Goal: Book appointment/travel/reservation

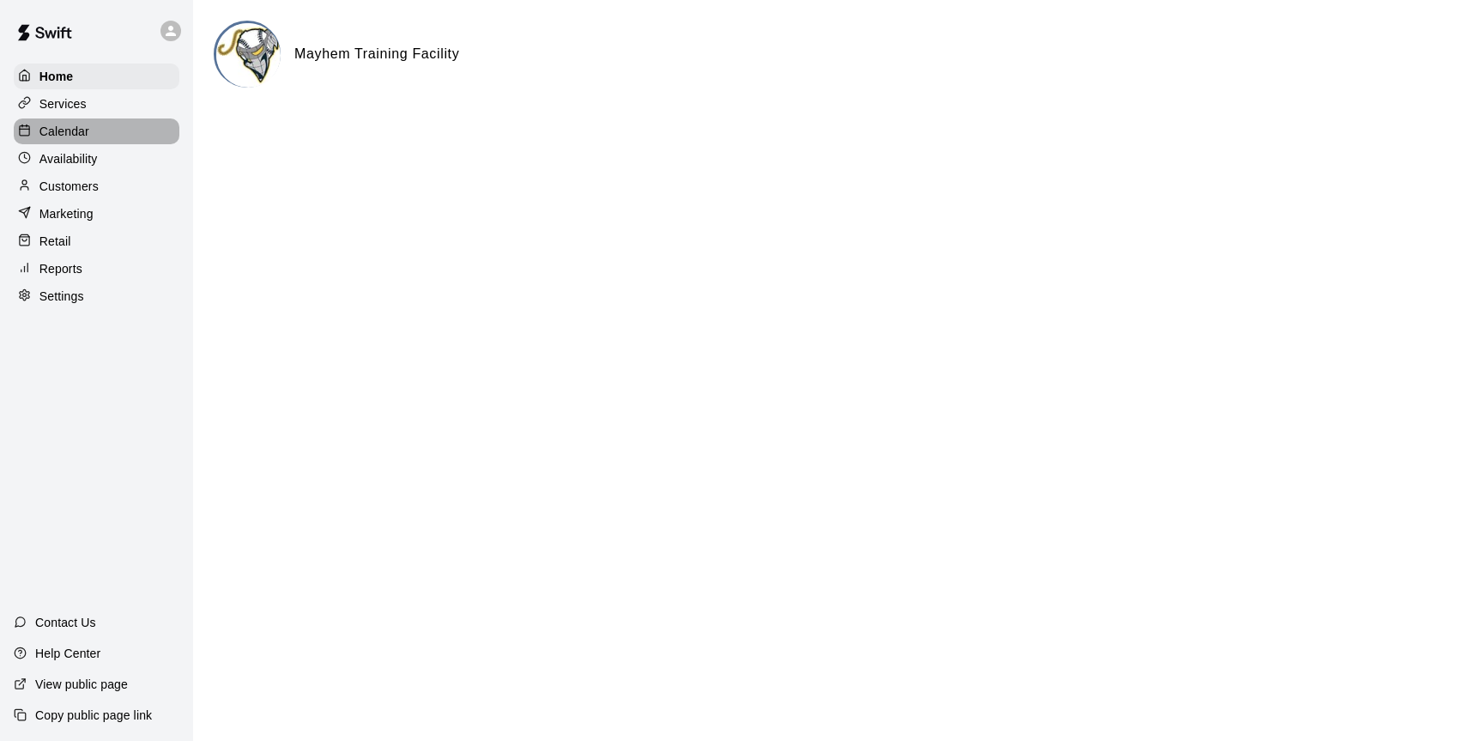
click at [72, 123] on p "Calendar" at bounding box center [64, 131] width 50 height 17
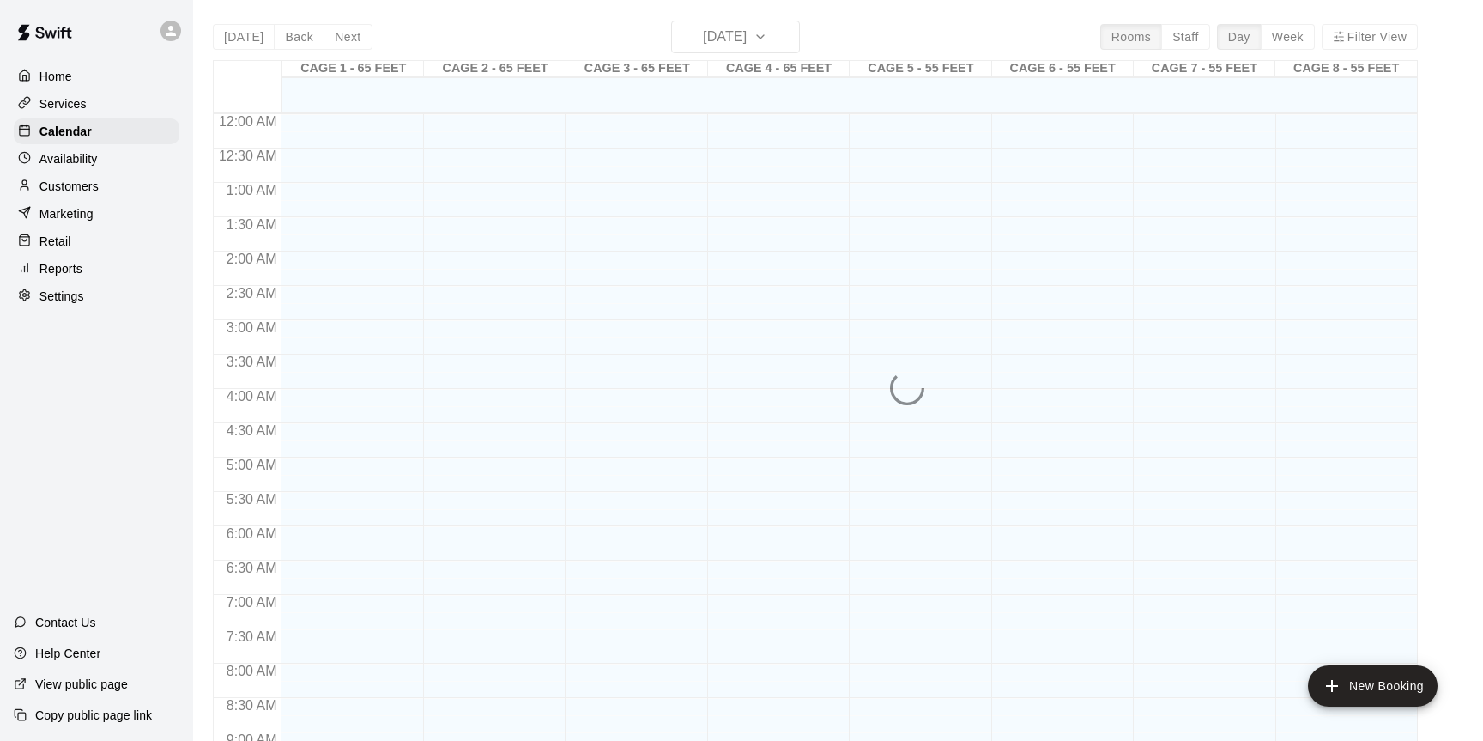
scroll to position [951, 0]
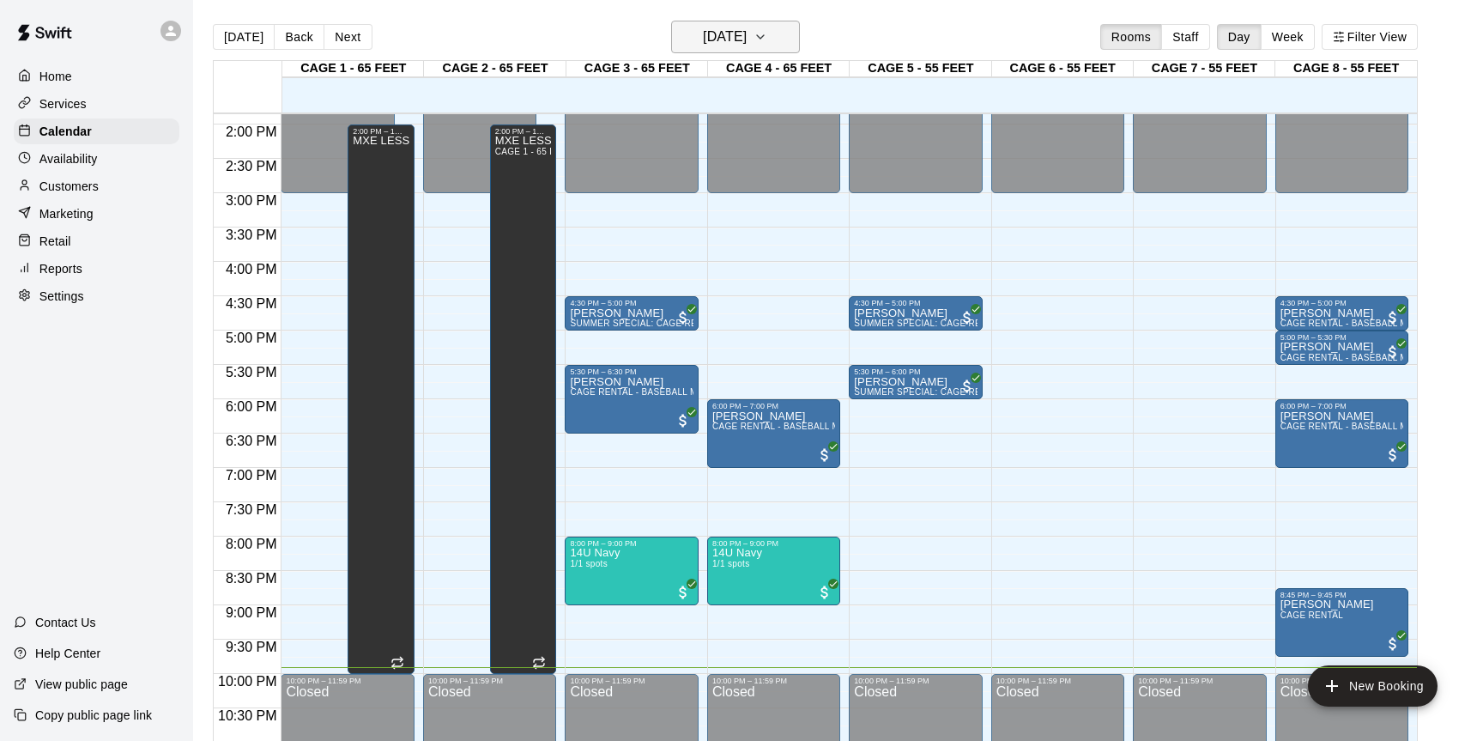
click at [747, 30] on h6 "[DATE]" at bounding box center [725, 37] width 44 height 24
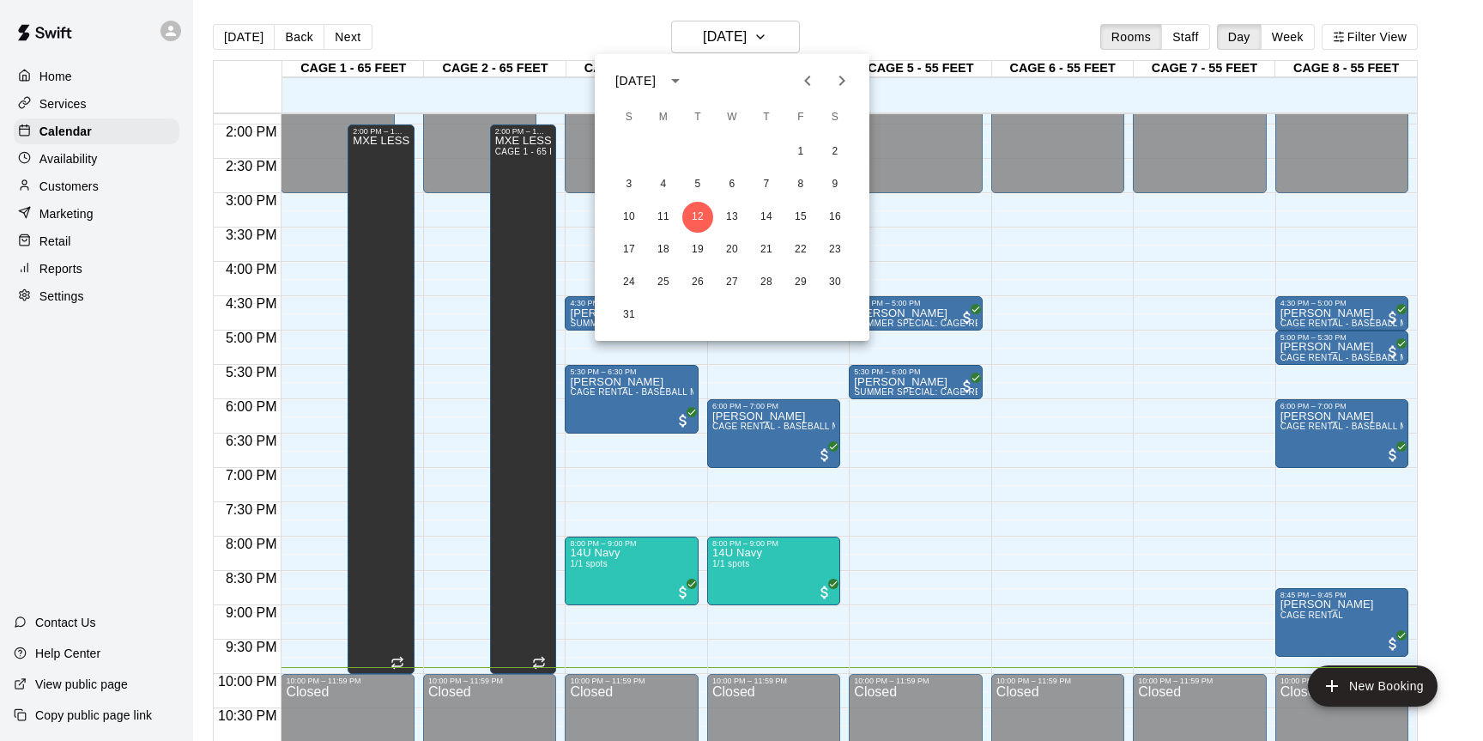
click at [846, 89] on icon "Next month" at bounding box center [841, 80] width 21 height 21
click at [770, 147] on button "4" at bounding box center [766, 151] width 31 height 31
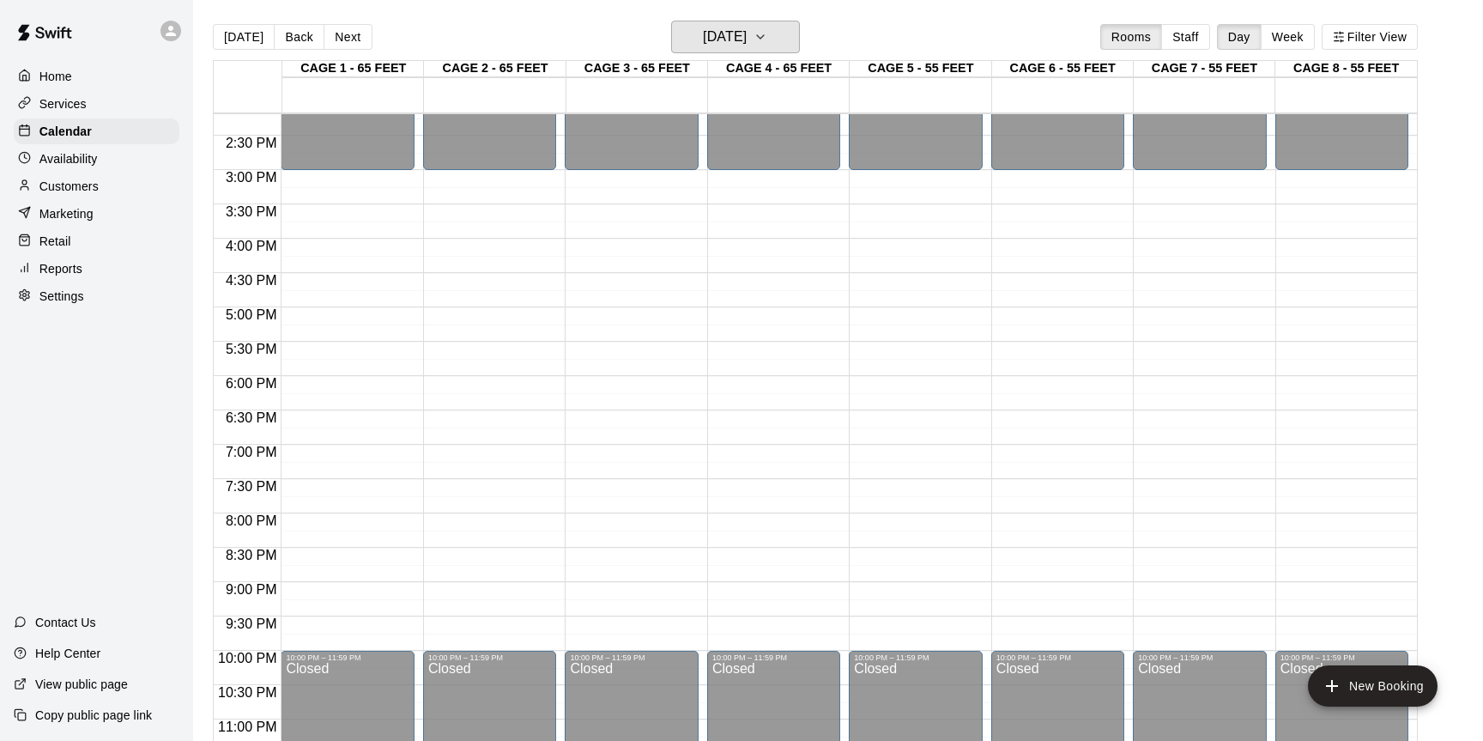
scroll to position [971, 0]
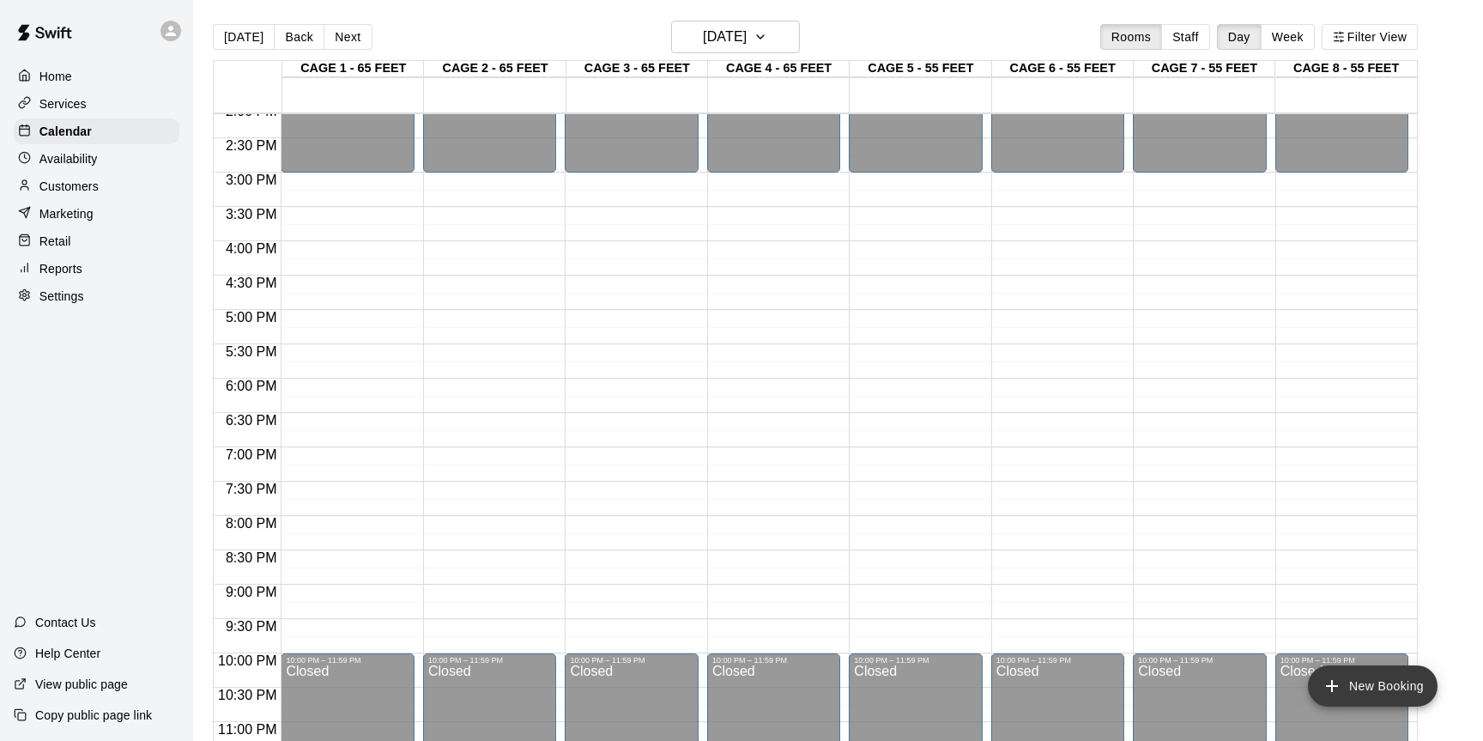
click at [1347, 689] on button "New Booking" at bounding box center [1373, 685] width 130 height 41
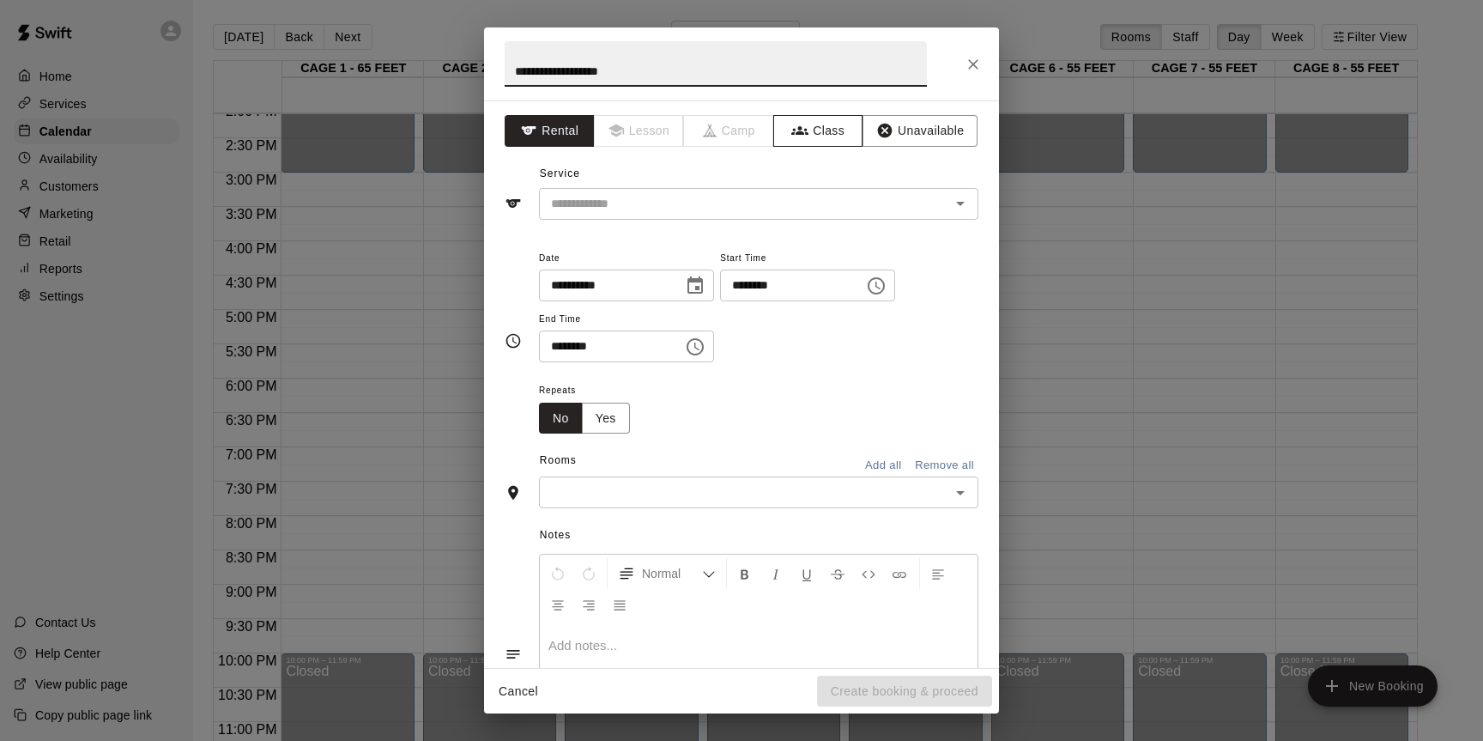
type input "**********"
click at [813, 123] on button "Class" at bounding box center [818, 131] width 90 height 32
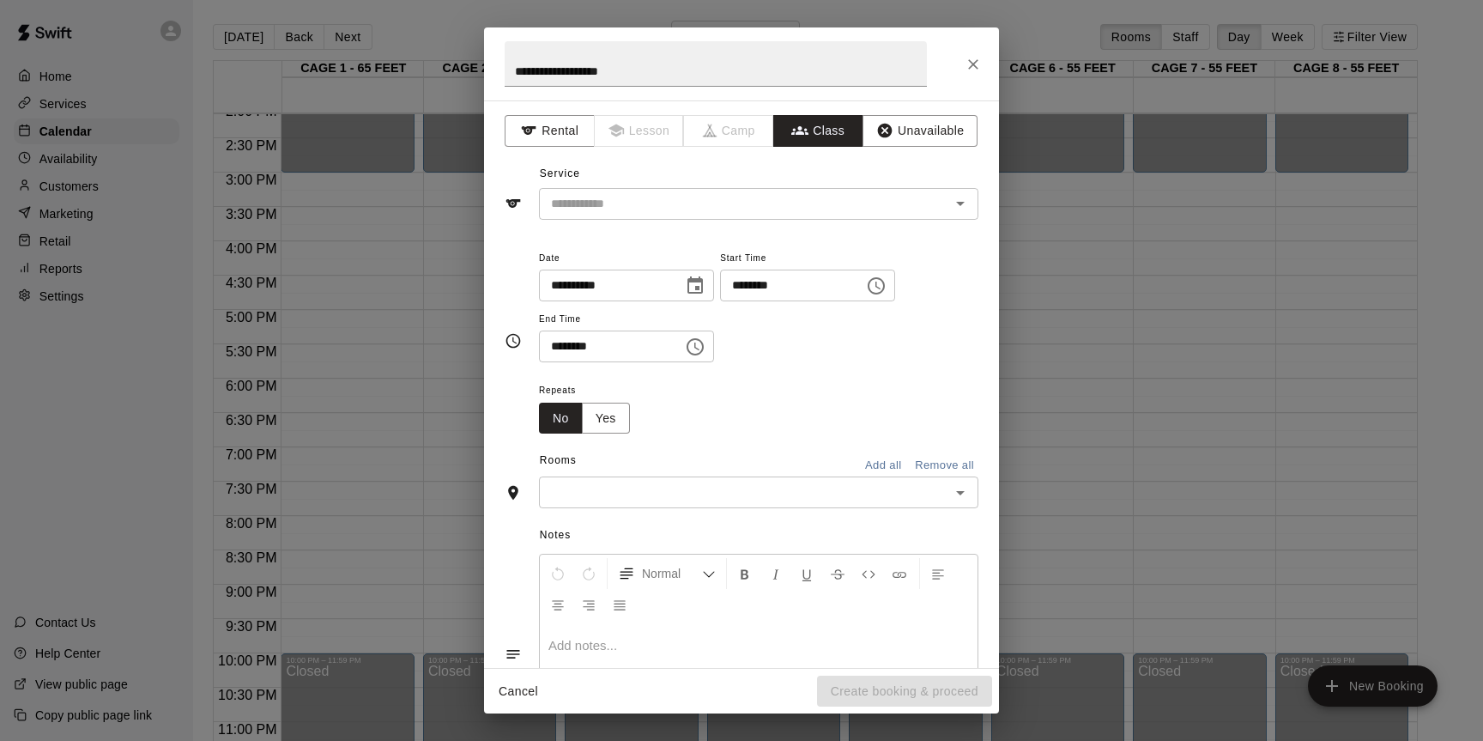
click at [729, 197] on input "text" at bounding box center [744, 203] width 401 height 21
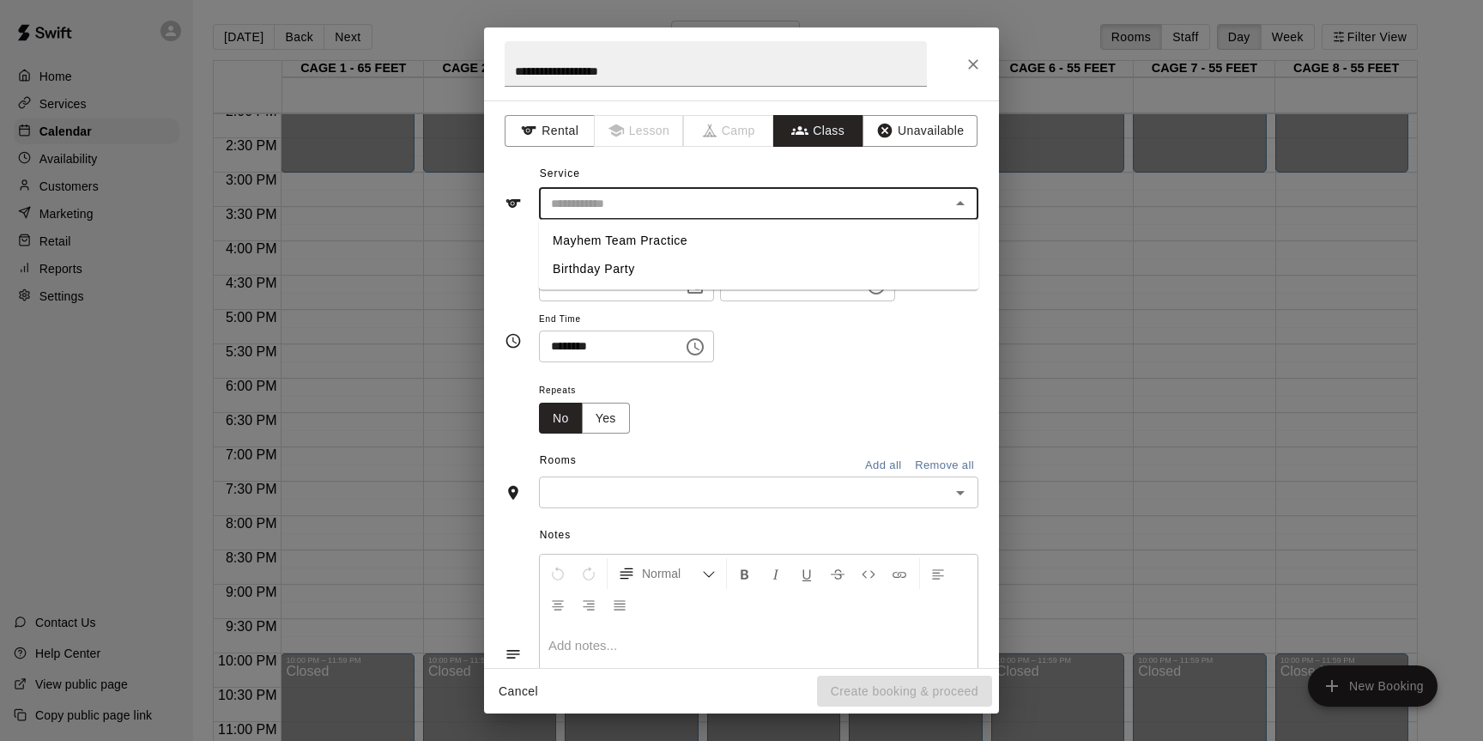
click at [684, 239] on li "Mayhem Team Practice" at bounding box center [758, 241] width 439 height 28
type input "**********"
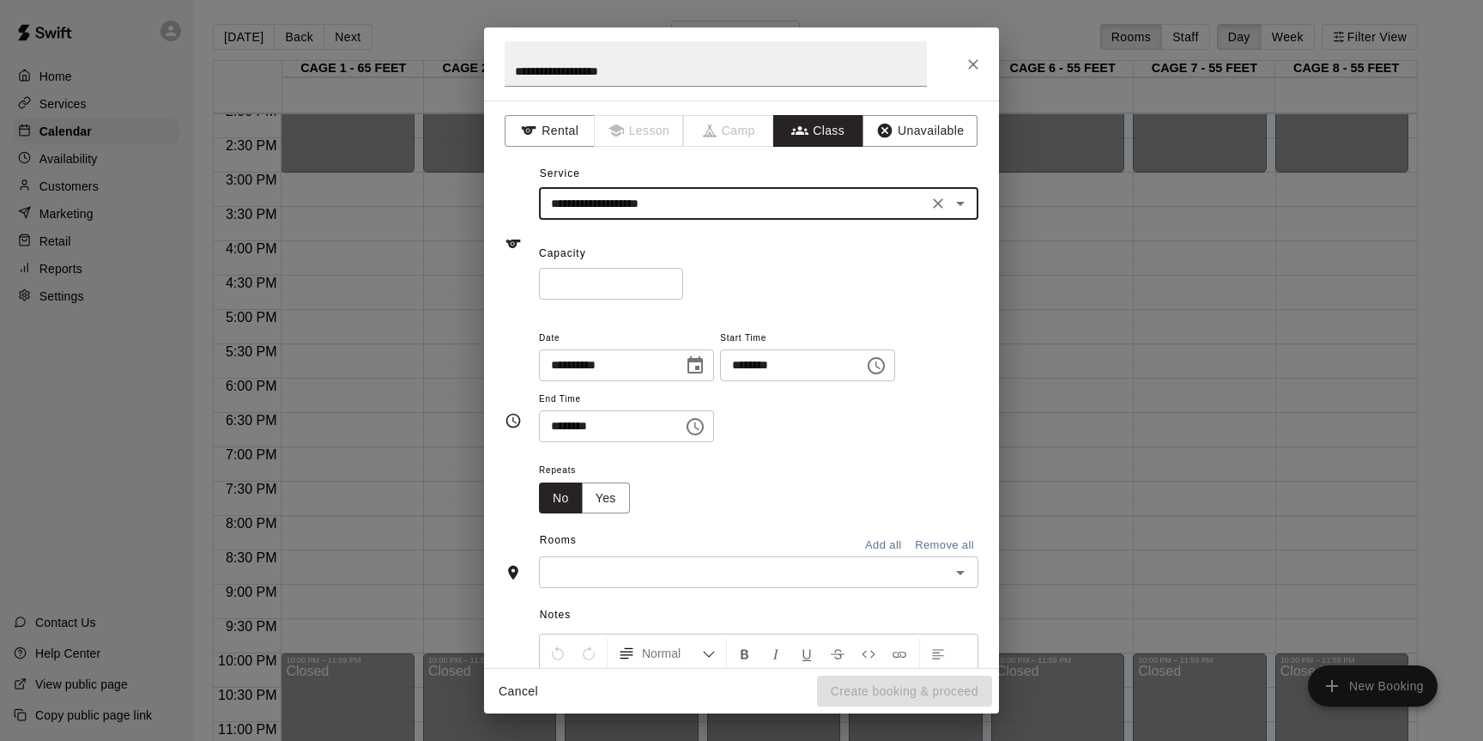
click at [886, 362] on icon "Choose time, selected time is 9:00 PM" at bounding box center [876, 365] width 21 height 21
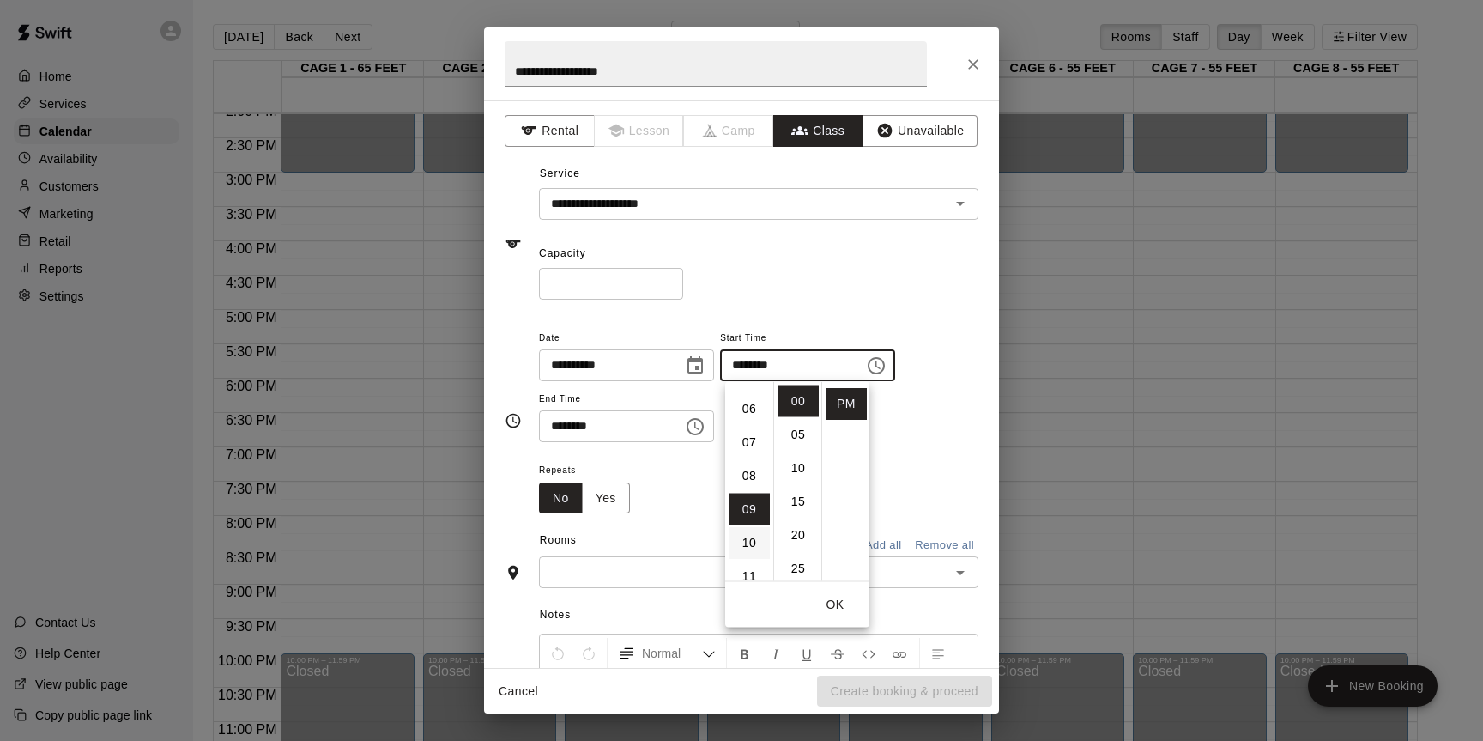
scroll to position [184, 0]
click at [750, 424] on li "06" at bounding box center [749, 418] width 41 height 32
type input "********"
click at [924, 432] on div "**********" at bounding box center [758, 385] width 439 height 116
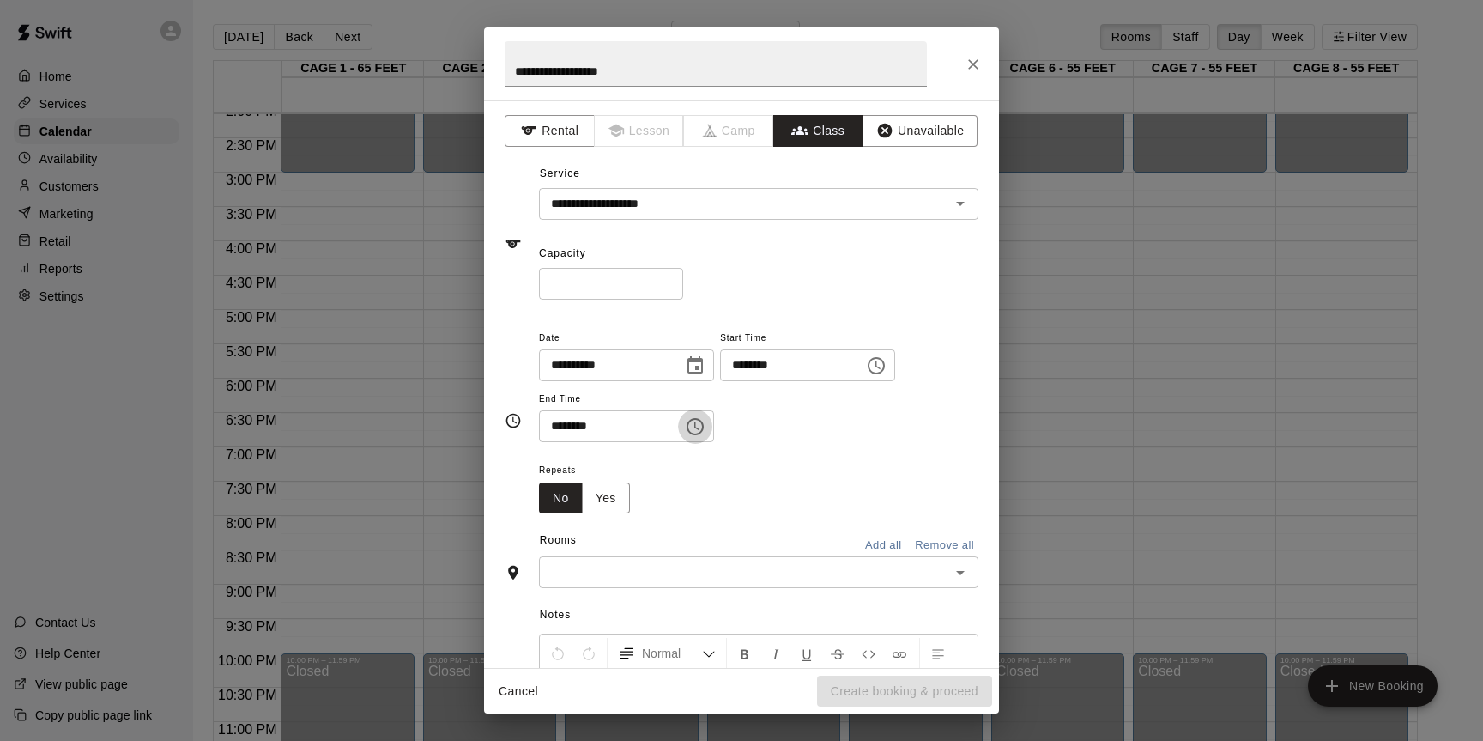
click at [696, 429] on icon "Choose time, selected time is 9:30 PM" at bounding box center [695, 426] width 21 height 21
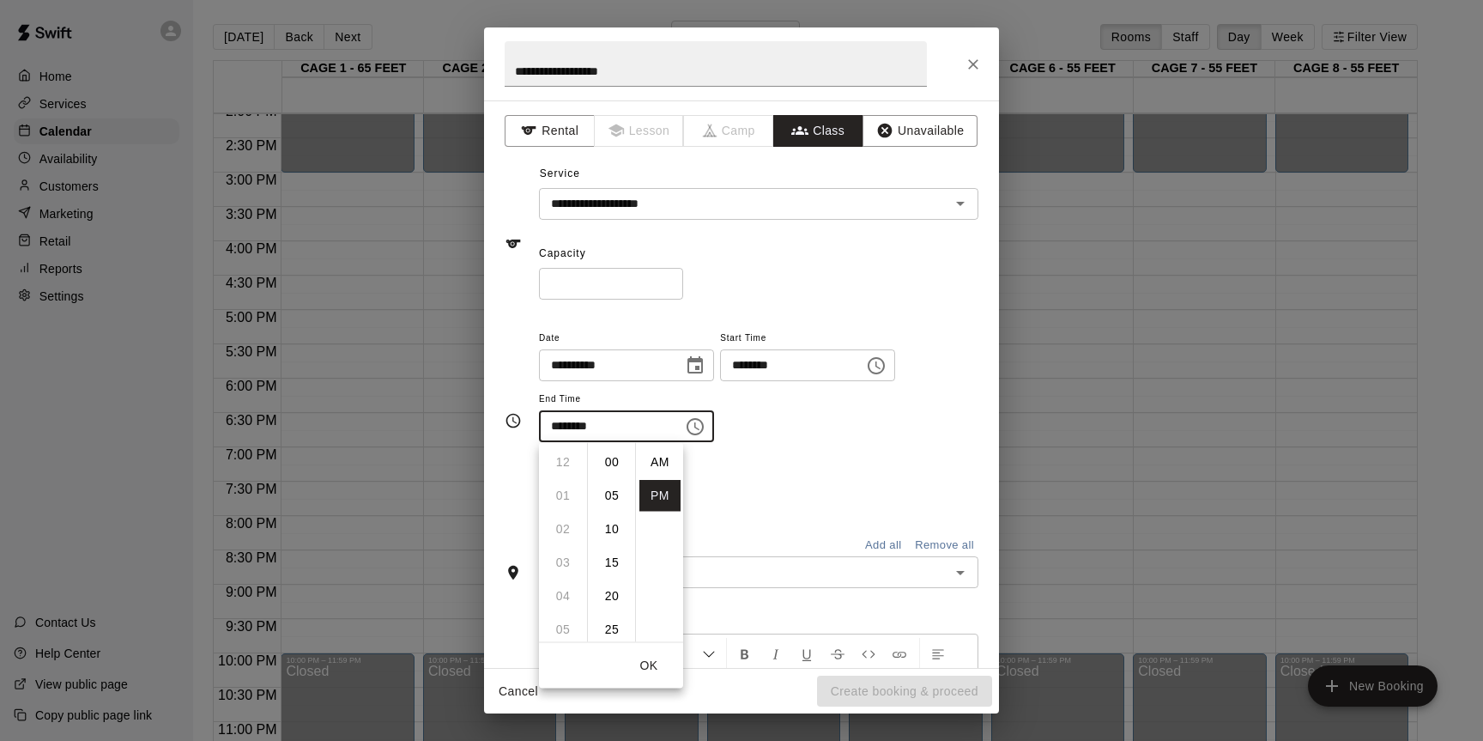
scroll to position [31, 0]
click at [560, 497] on li "07" at bounding box center [562, 488] width 41 height 32
click at [612, 458] on li "00" at bounding box center [611, 462] width 41 height 32
type input "********"
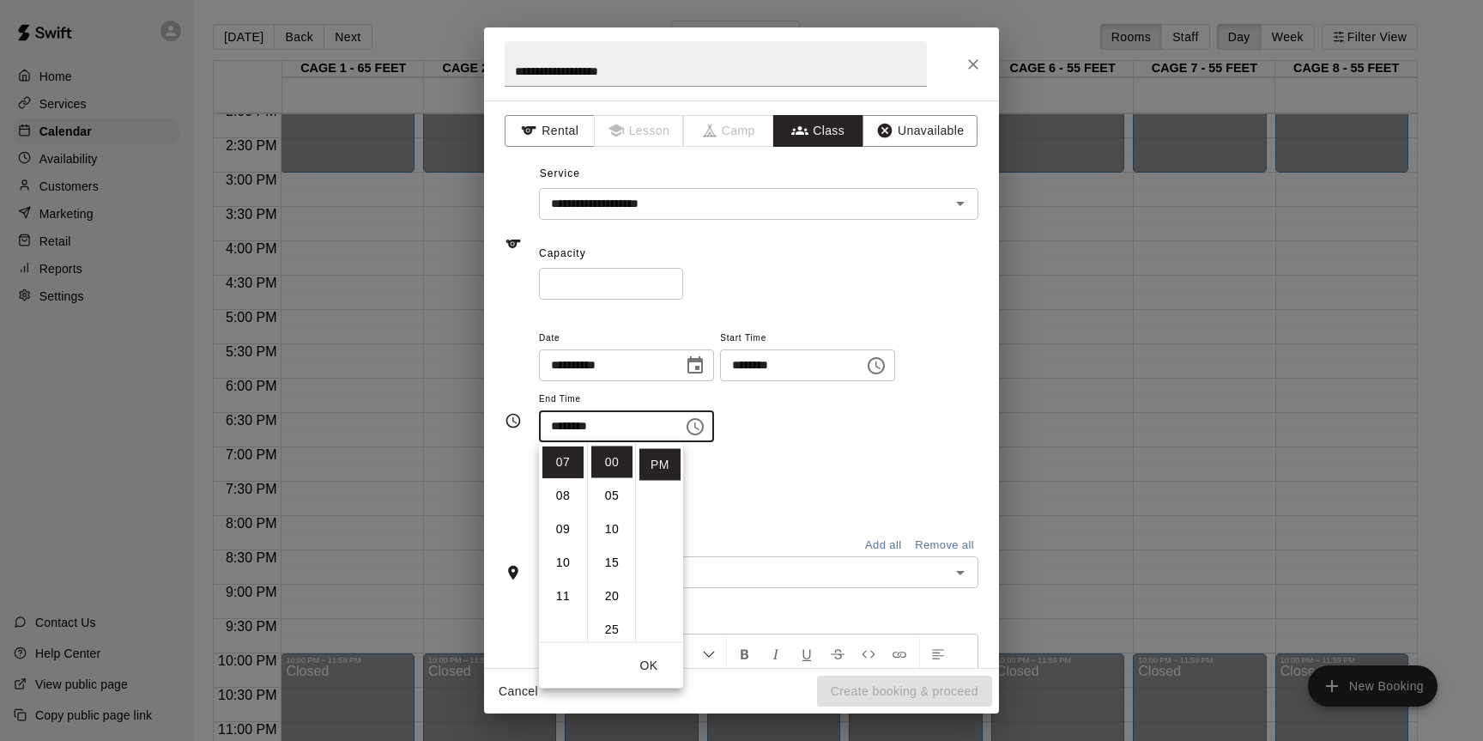
click at [786, 490] on div "Repeats No Yes" at bounding box center [758, 486] width 439 height 54
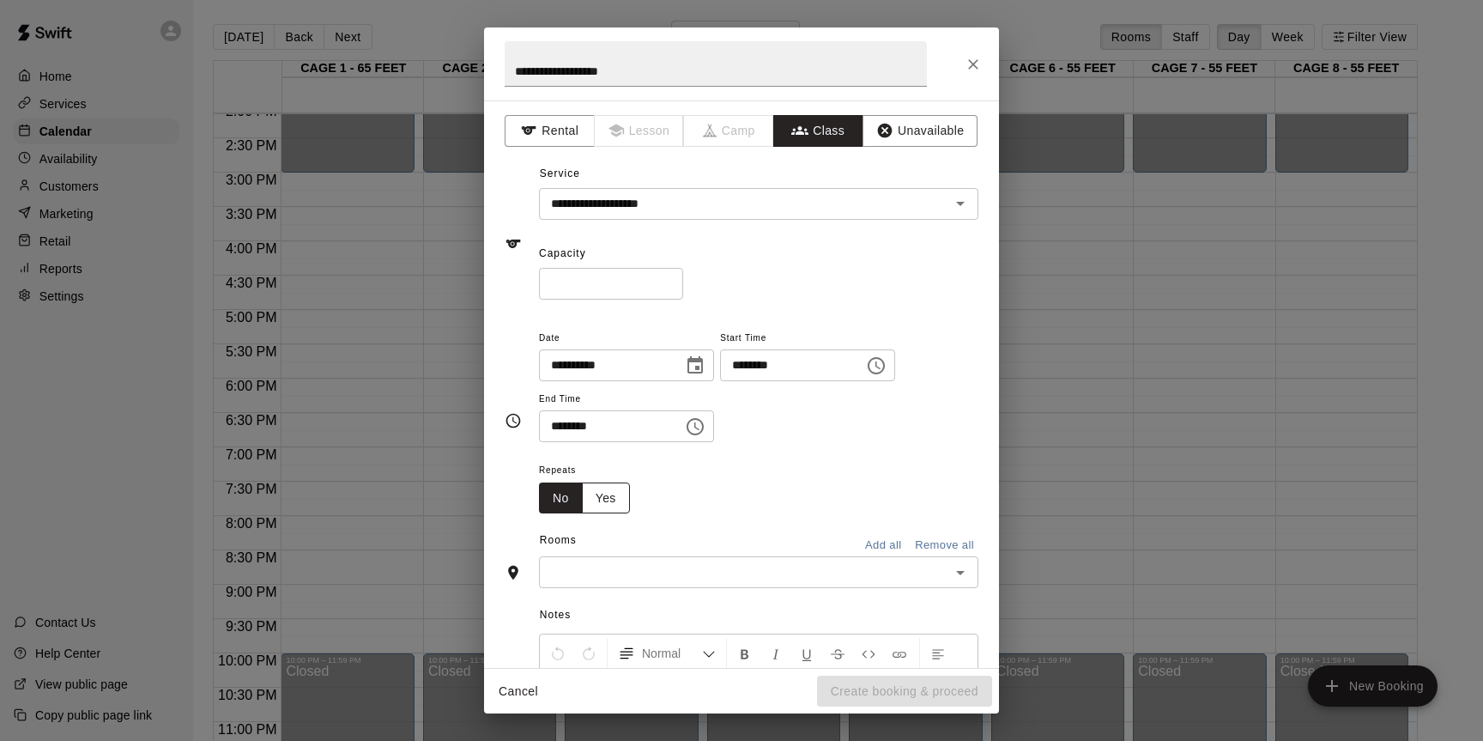
click at [609, 504] on button "Yes" at bounding box center [606, 498] width 48 height 32
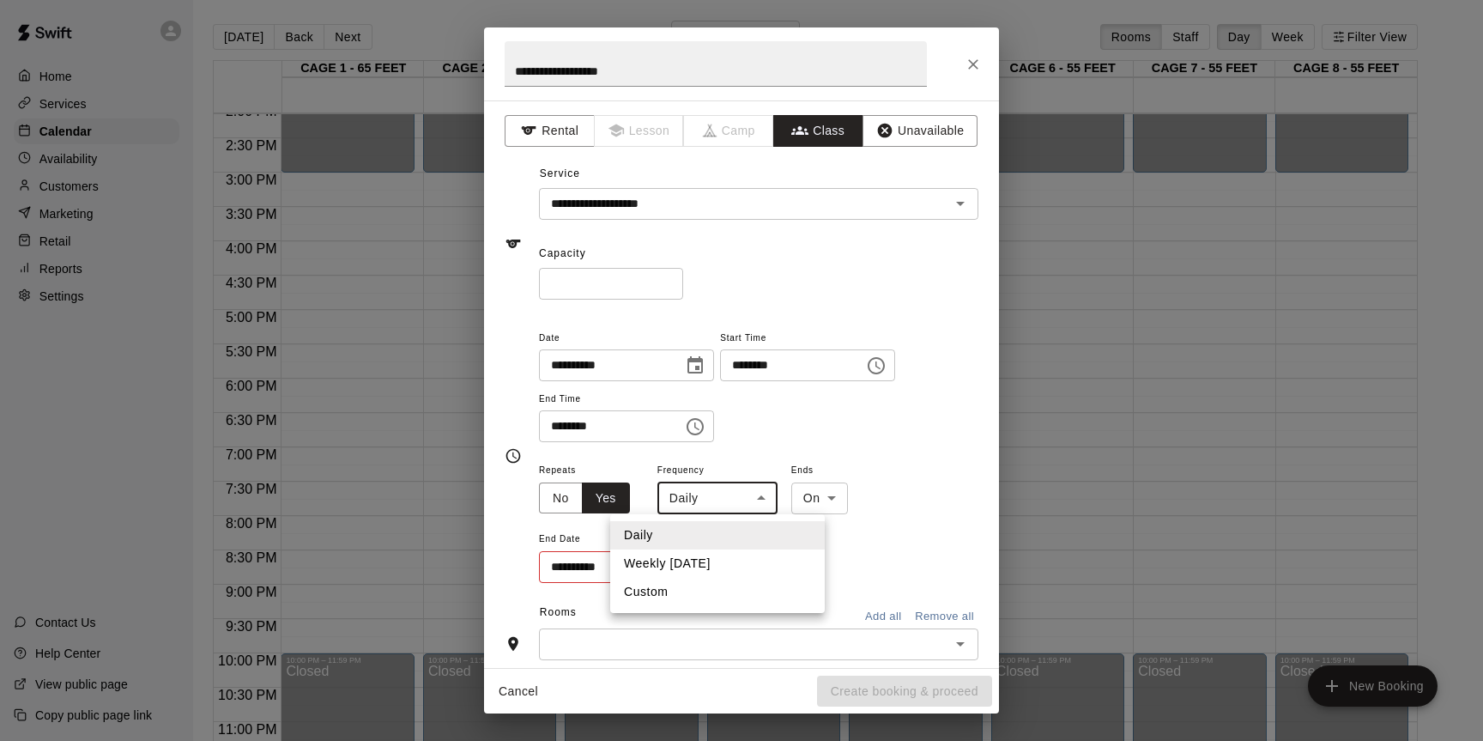
click at [749, 497] on body "Home Services Calendar Availability Customers Marketing Retail Reports Settings…" at bounding box center [741, 384] width 1483 height 768
click at [723, 556] on li "Weekly on Thursday" at bounding box center [717, 563] width 215 height 28
type input "******"
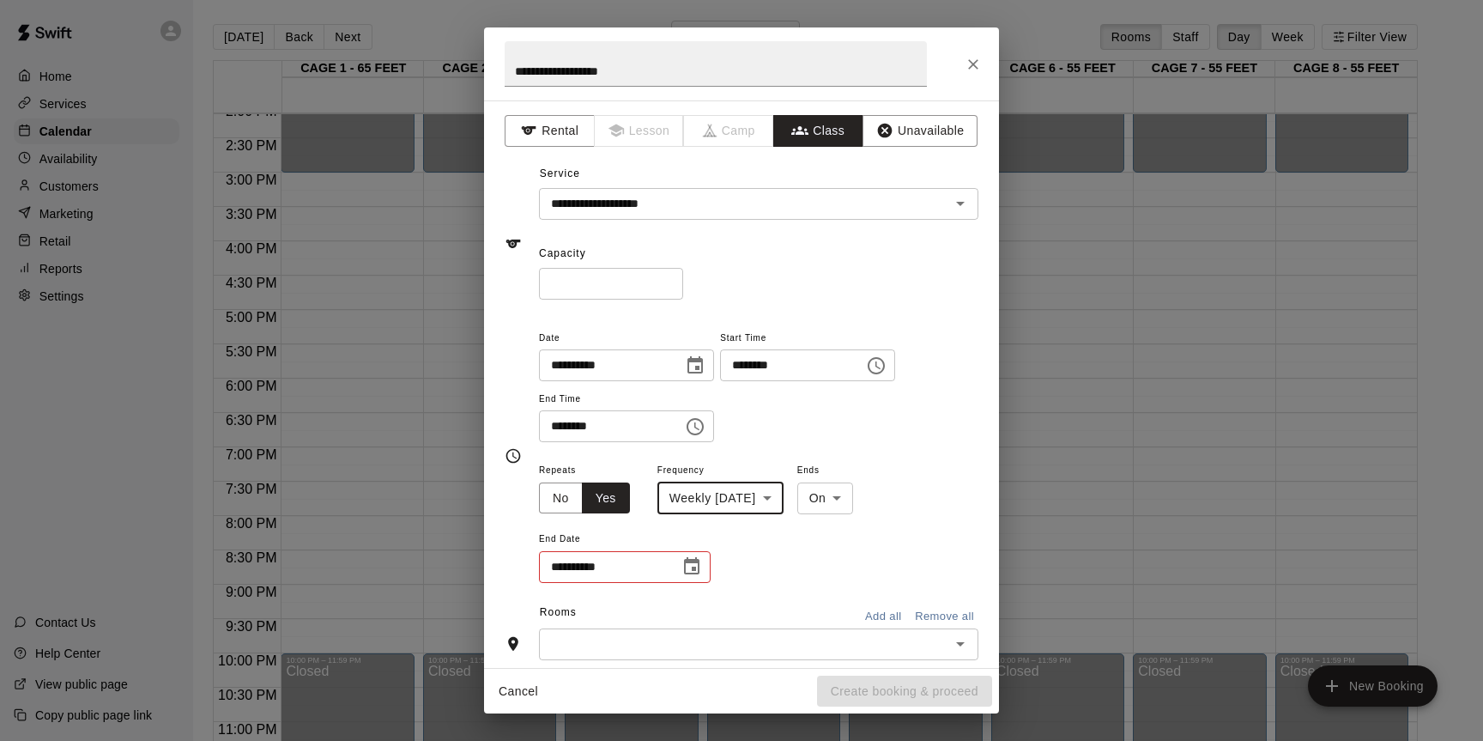
click at [765, 571] on div "**********" at bounding box center [758, 521] width 439 height 125
click at [698, 565] on icon "Choose date" at bounding box center [691, 565] width 15 height 17
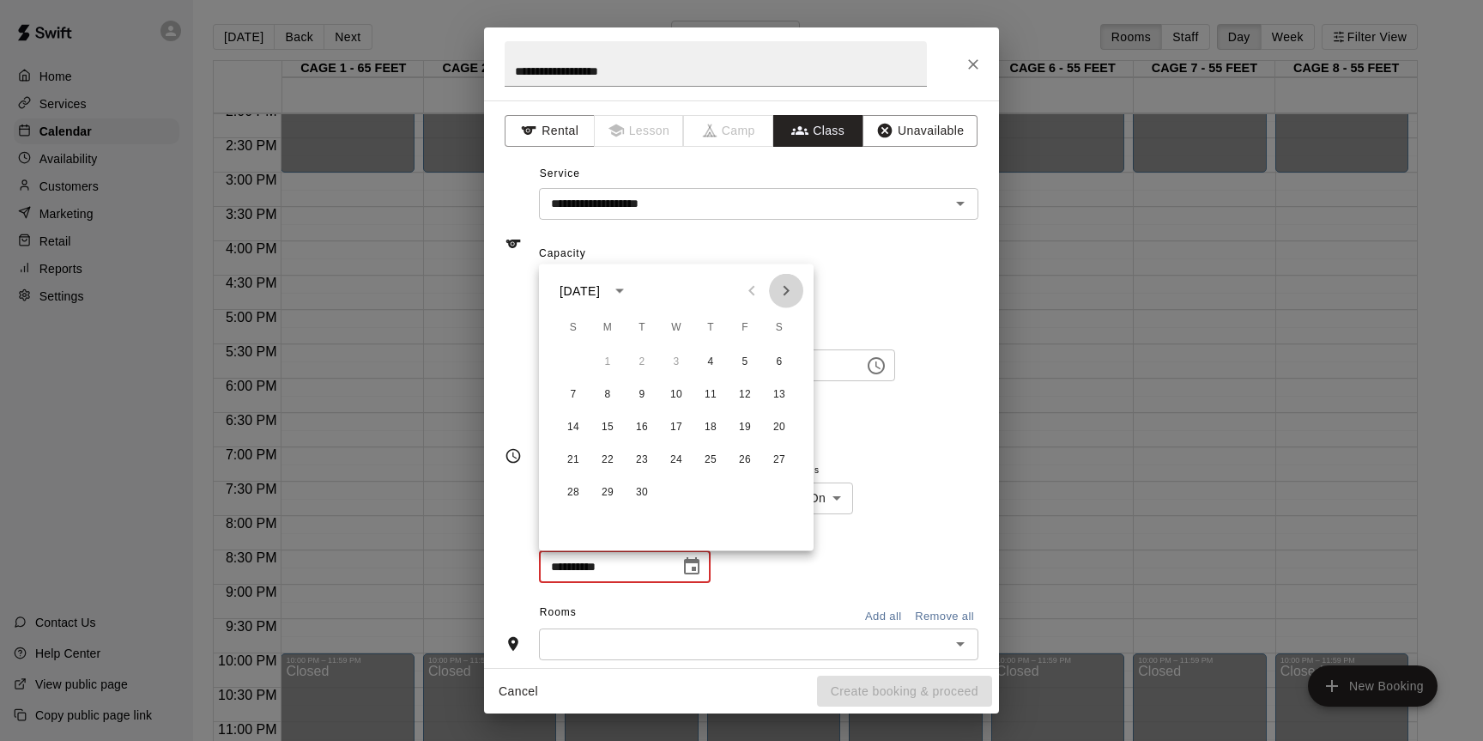
click at [789, 291] on icon "Next month" at bounding box center [786, 291] width 21 height 21
click at [706, 396] on button "6" at bounding box center [710, 394] width 31 height 31
type input "**********"
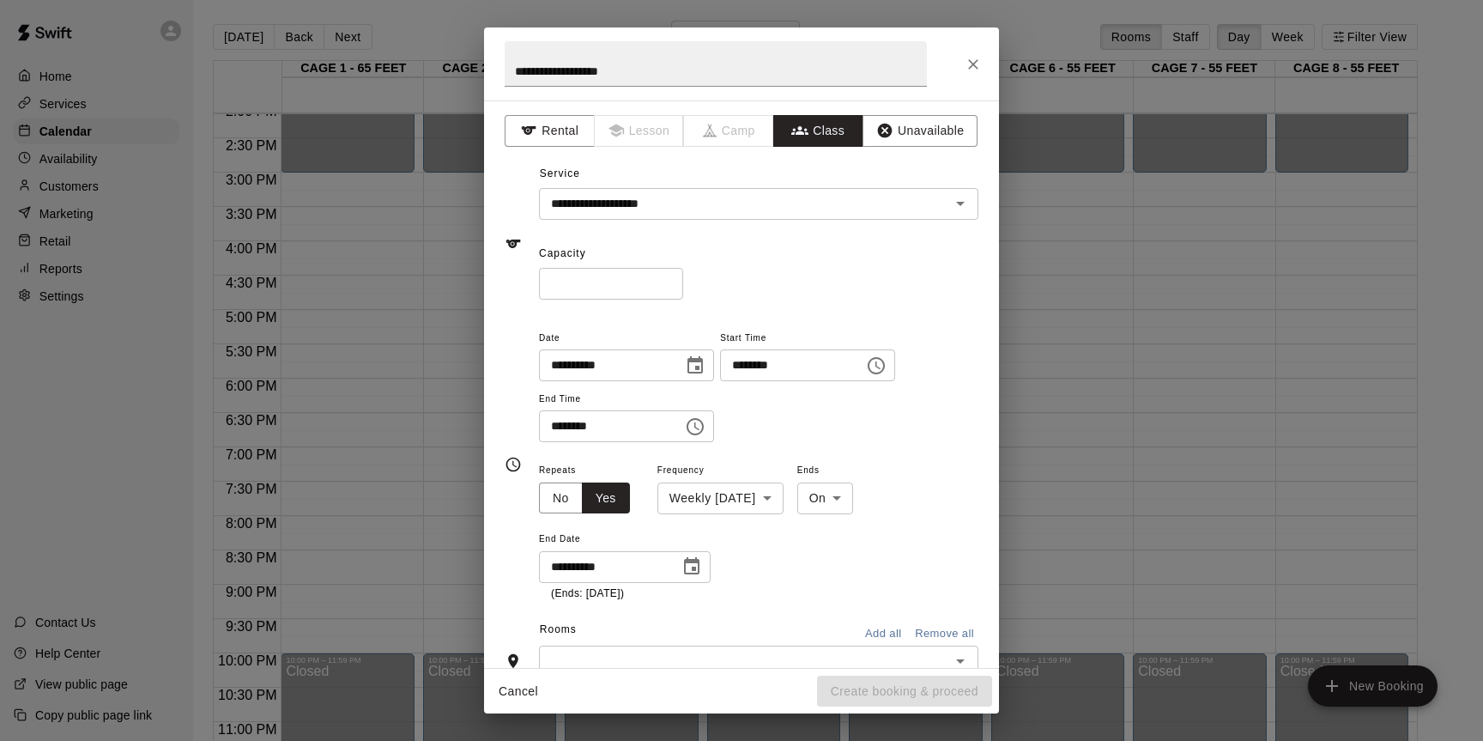
click at [938, 421] on div "**********" at bounding box center [758, 385] width 439 height 116
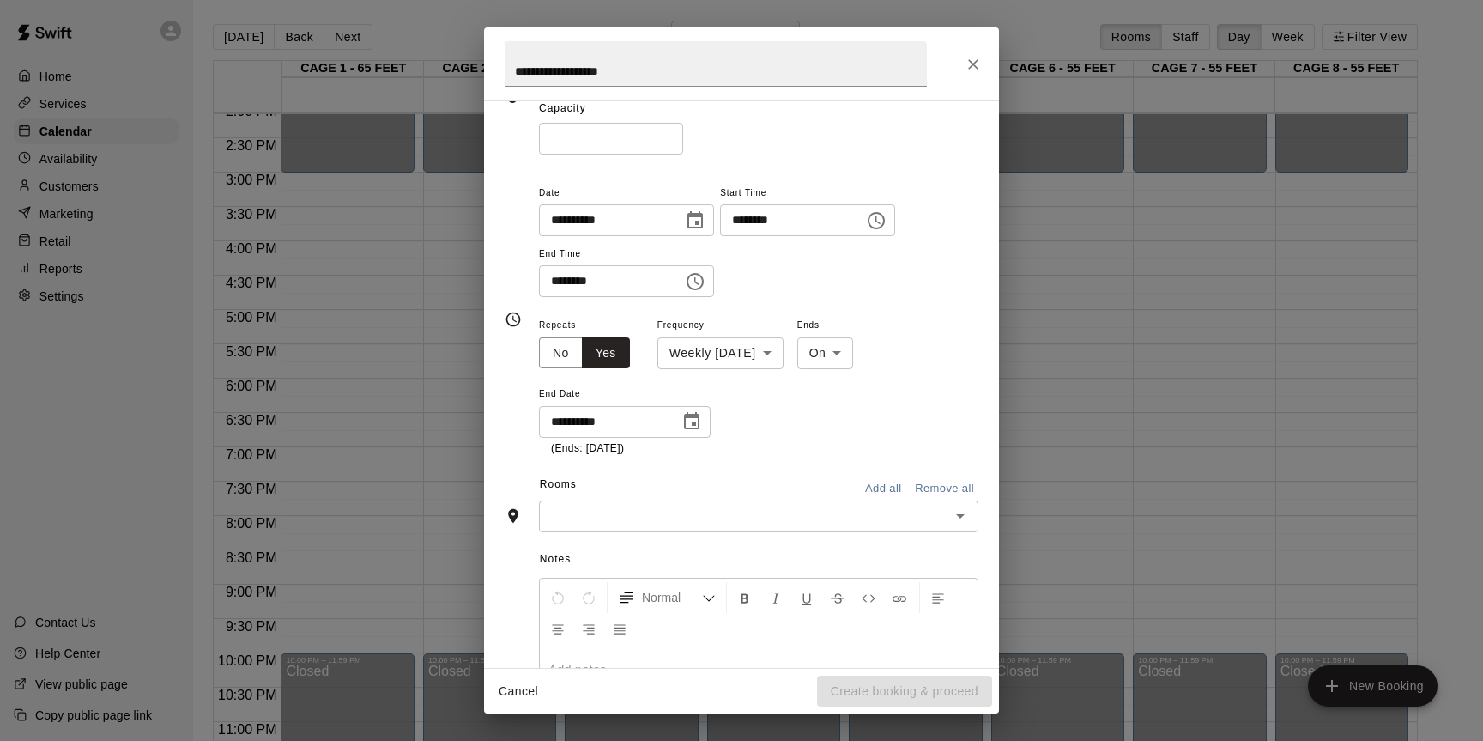
scroll to position [147, 0]
click at [812, 505] on input "text" at bounding box center [744, 514] width 401 height 21
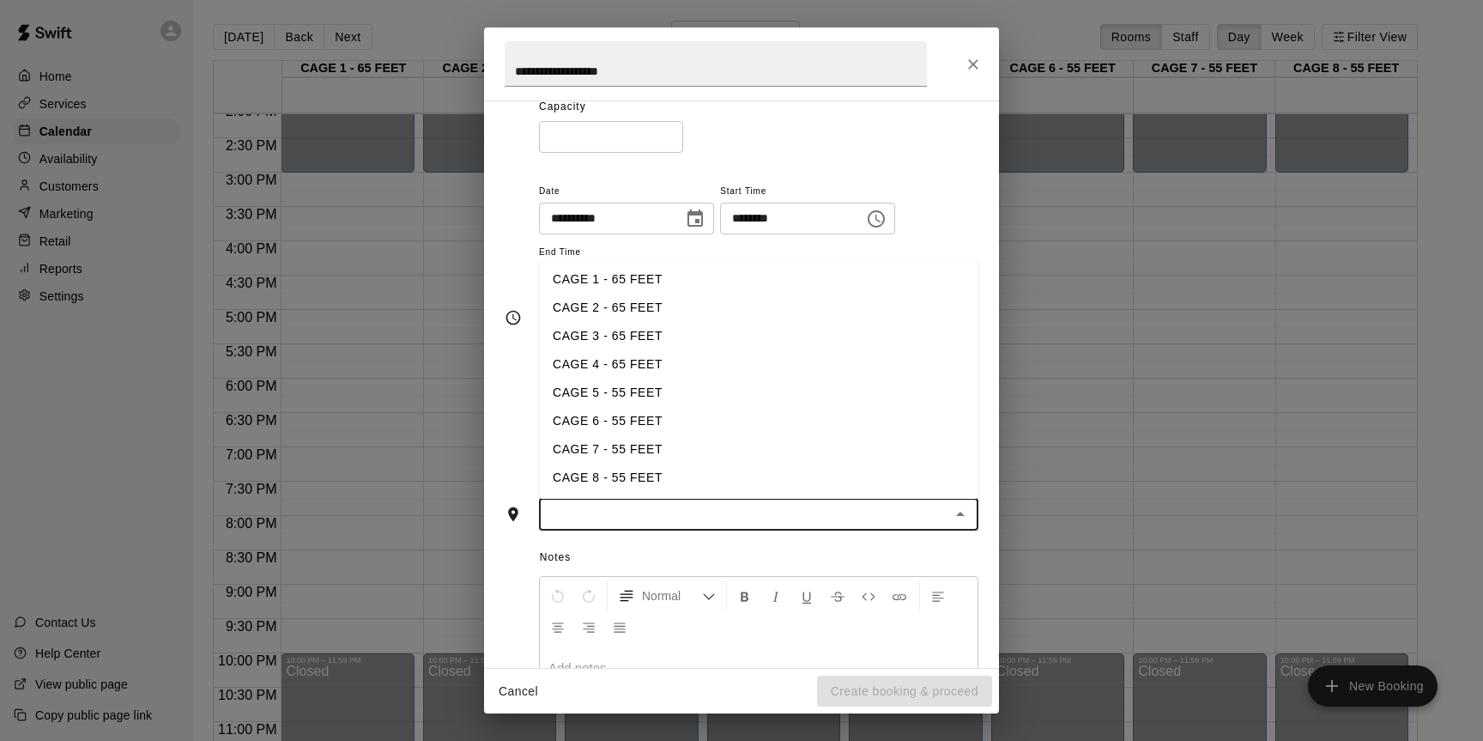
click at [585, 330] on li "CAGE 3 - 65 FEET" at bounding box center [758, 336] width 439 height 28
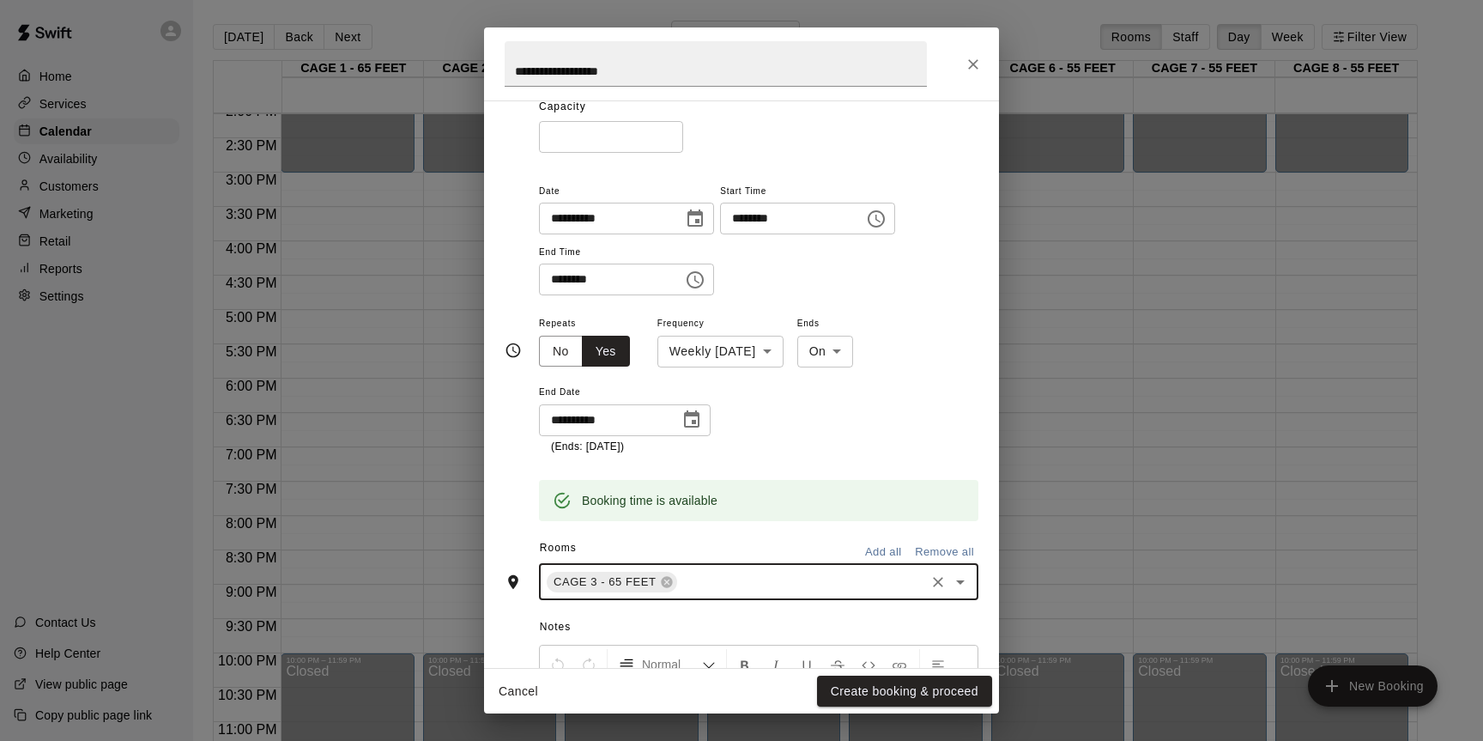
click at [744, 564] on div "CAGE 3 - 65 FEET ​" at bounding box center [758, 582] width 439 height 36
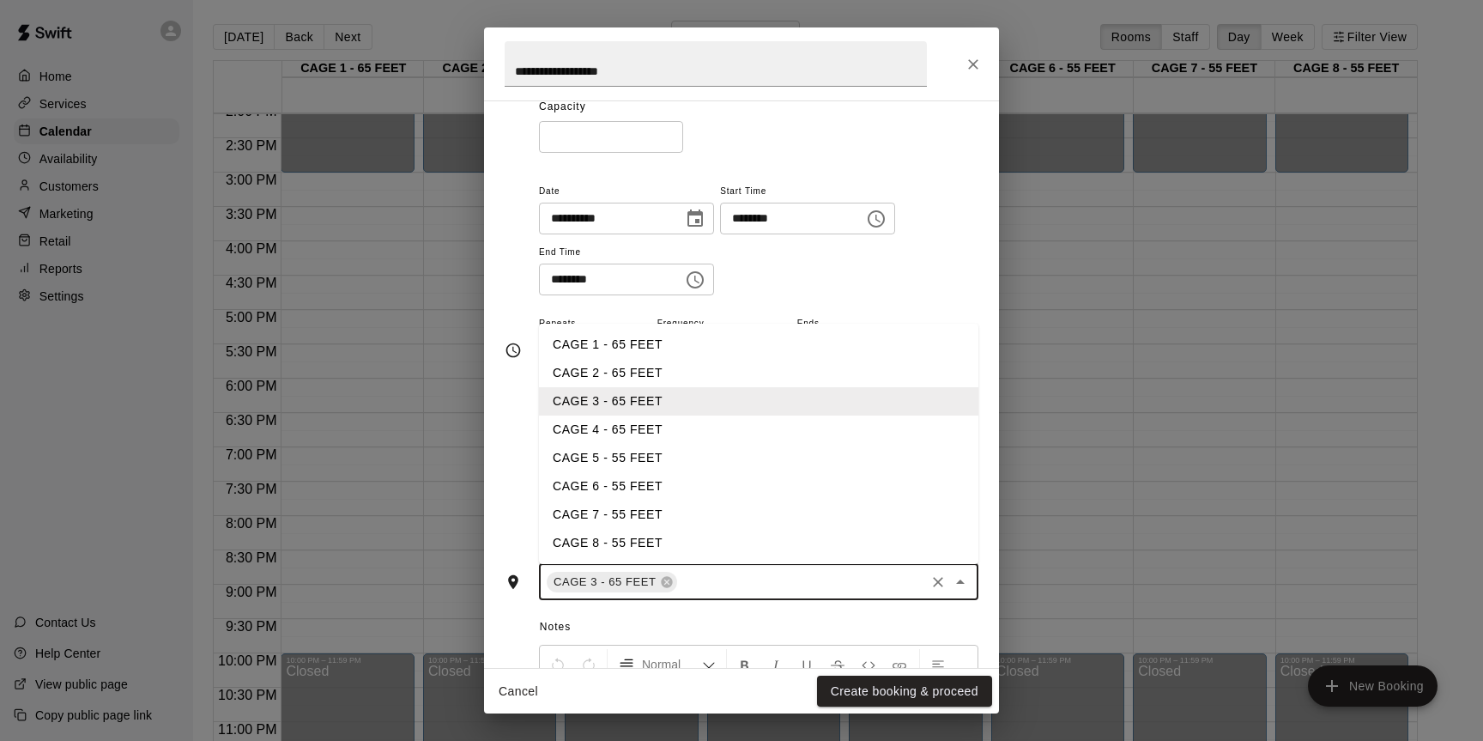
click at [646, 435] on li "CAGE 4 - 65 FEET" at bounding box center [758, 429] width 439 height 28
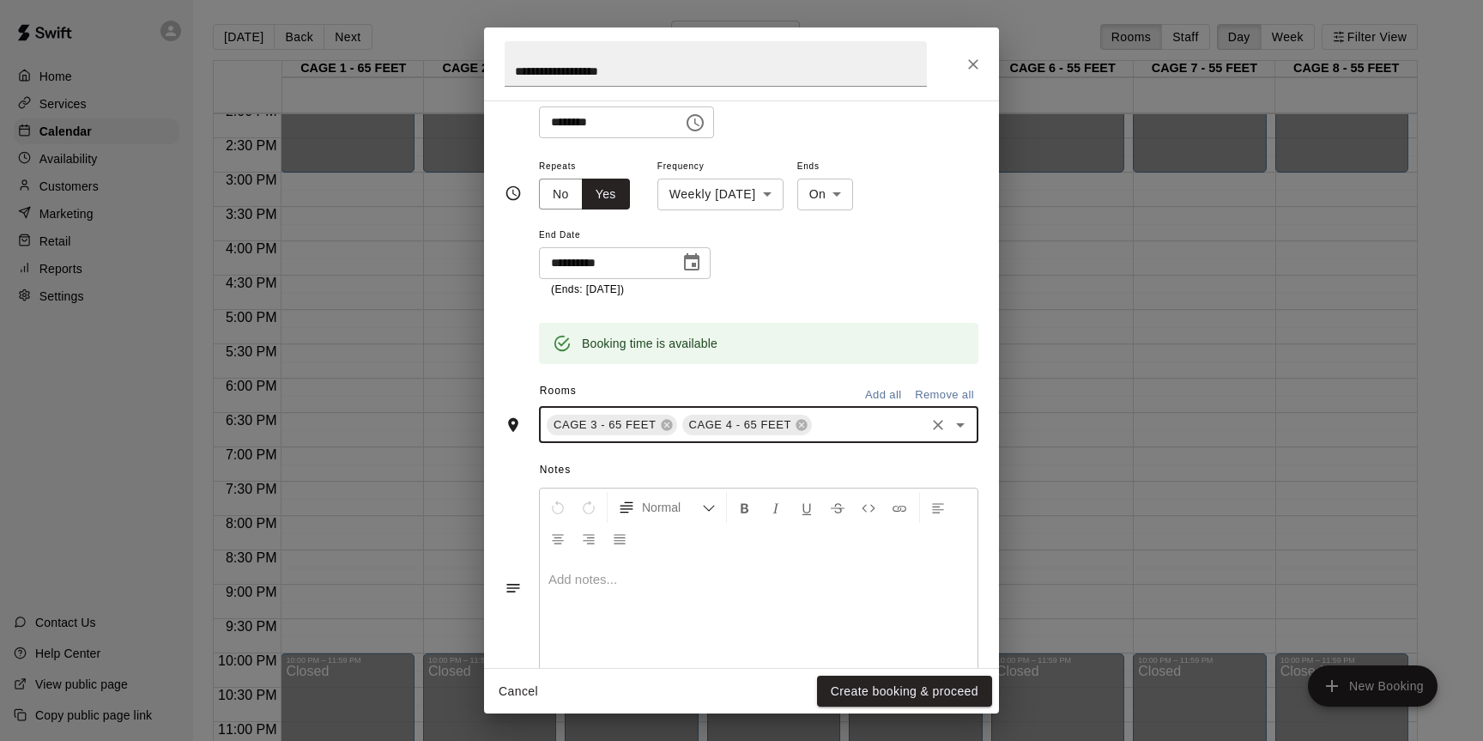
scroll to position [314, 0]
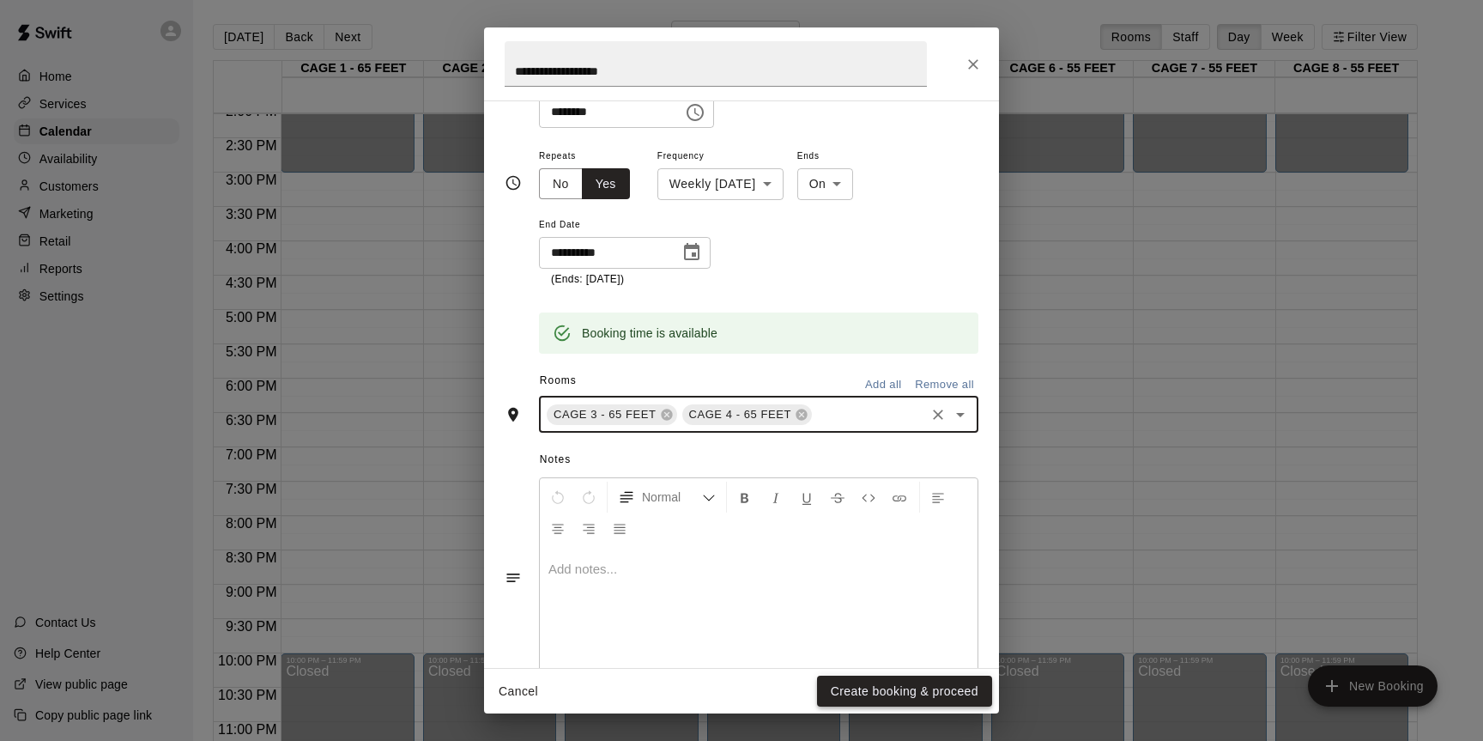
click at [898, 690] on button "Create booking & proceed" at bounding box center [904, 691] width 175 height 32
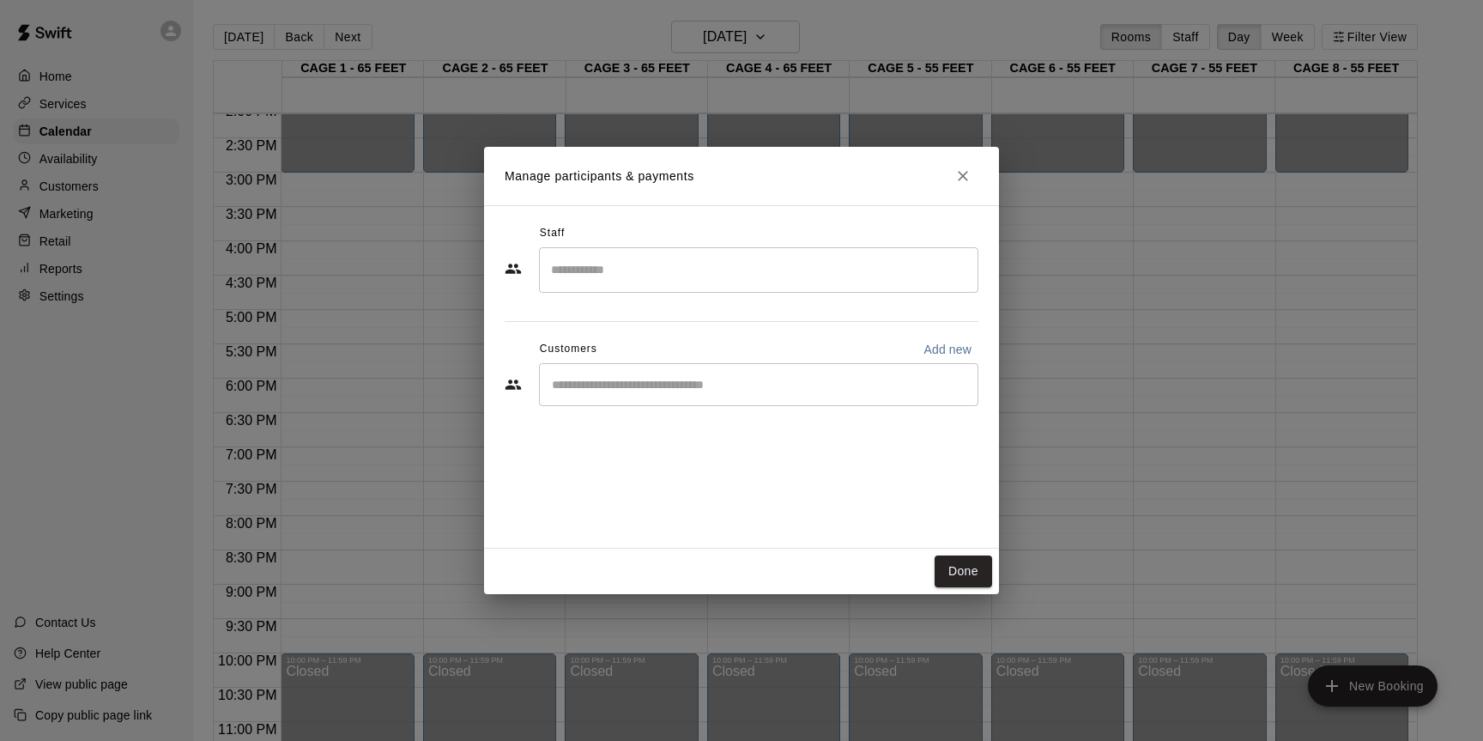
click at [727, 387] on input "Start typing to search customers..." at bounding box center [759, 384] width 424 height 17
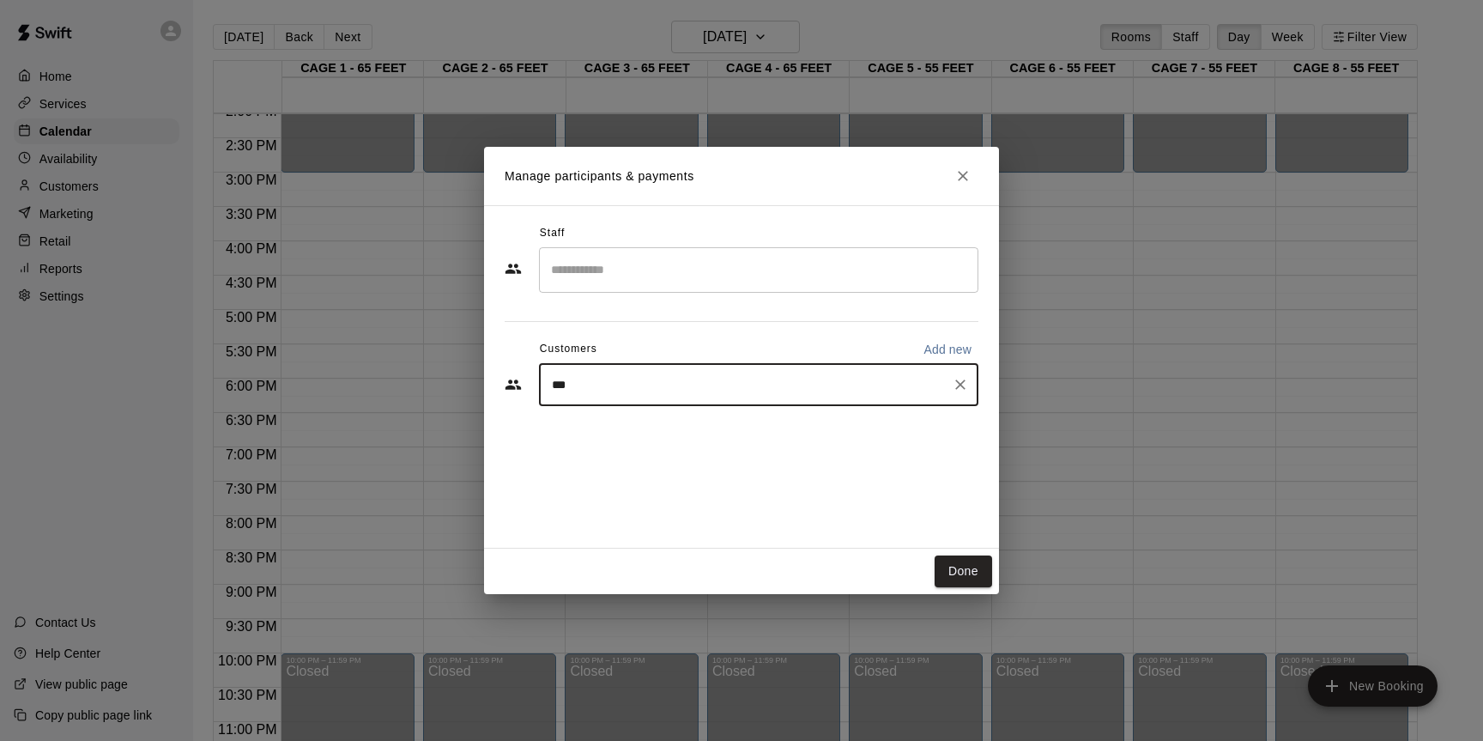
type input "****"
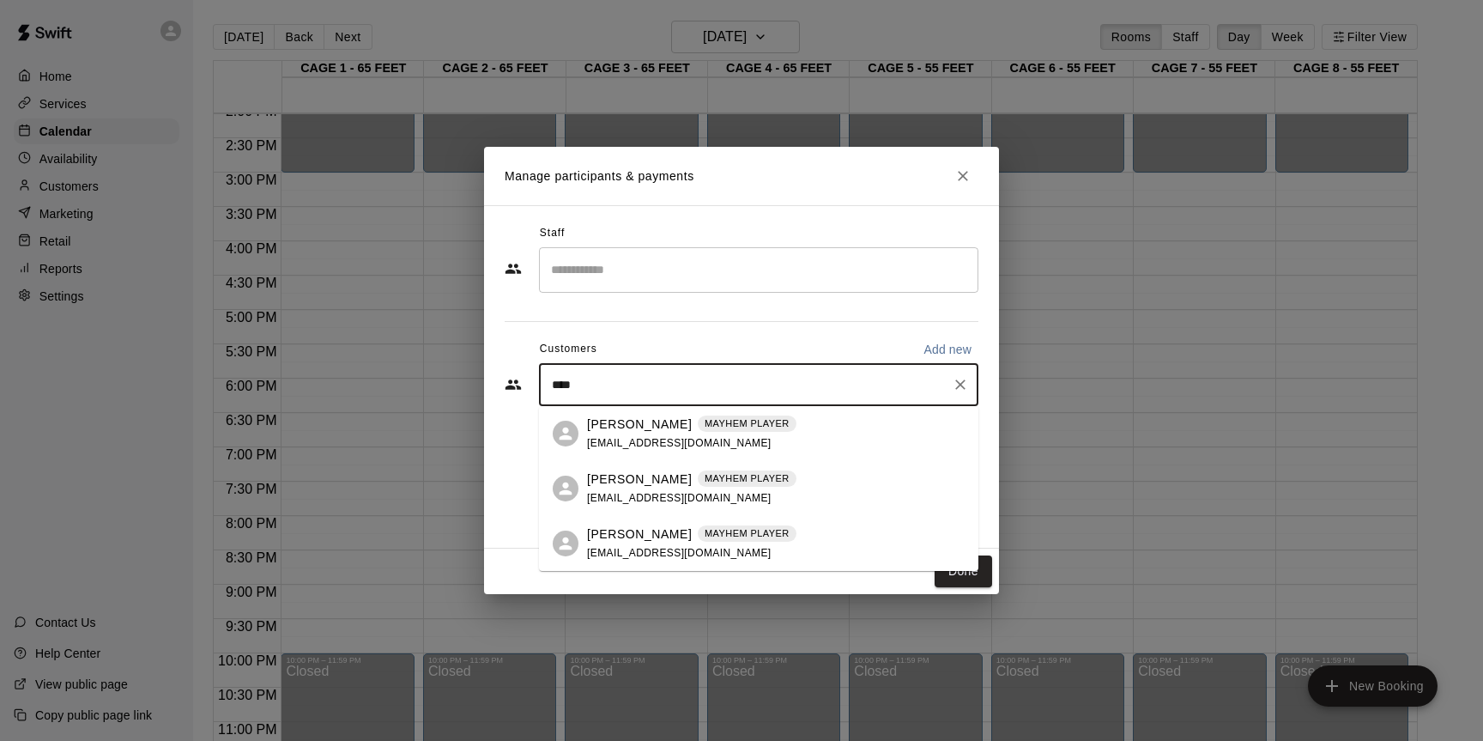
click at [698, 474] on span "MAYHEM PLAYER" at bounding box center [747, 478] width 99 height 15
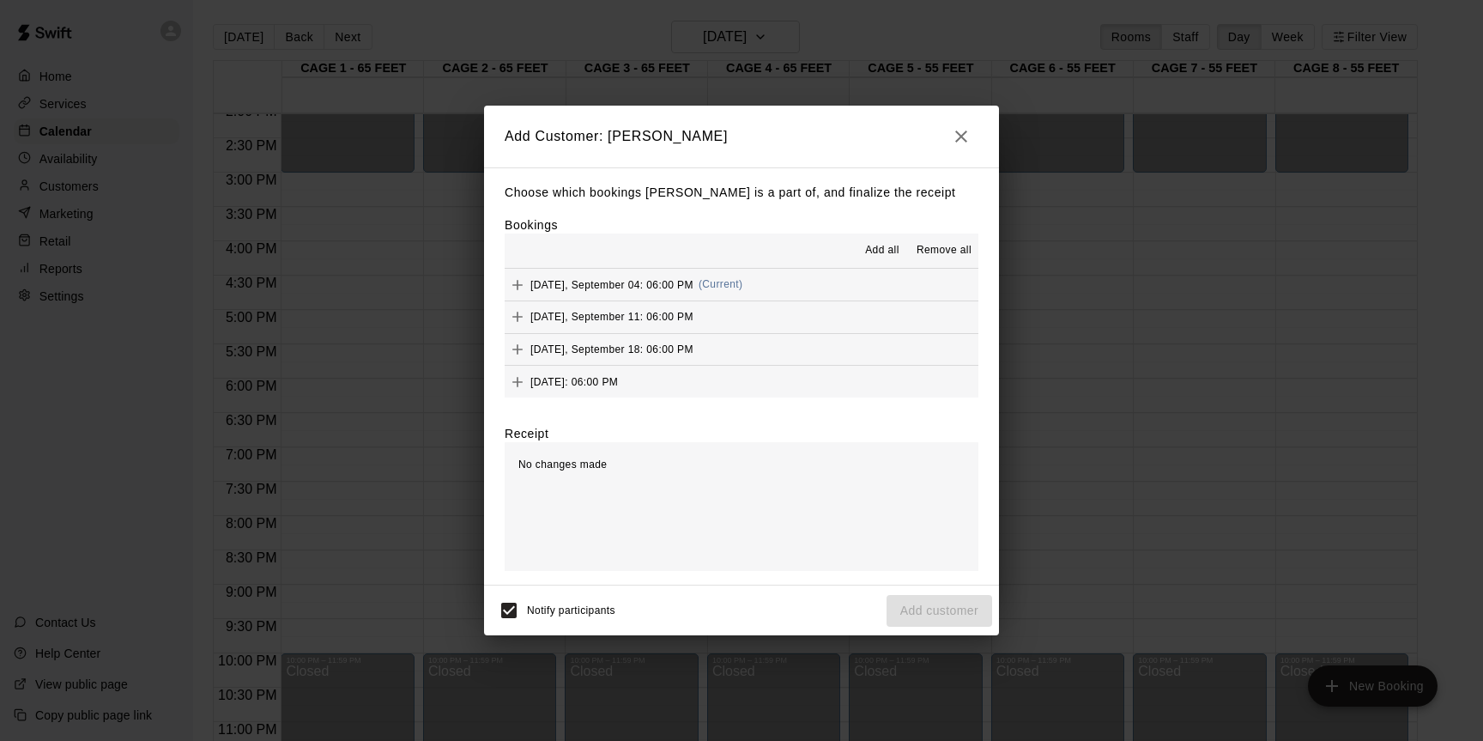
click at [886, 253] on span "Add all" at bounding box center [882, 250] width 34 height 17
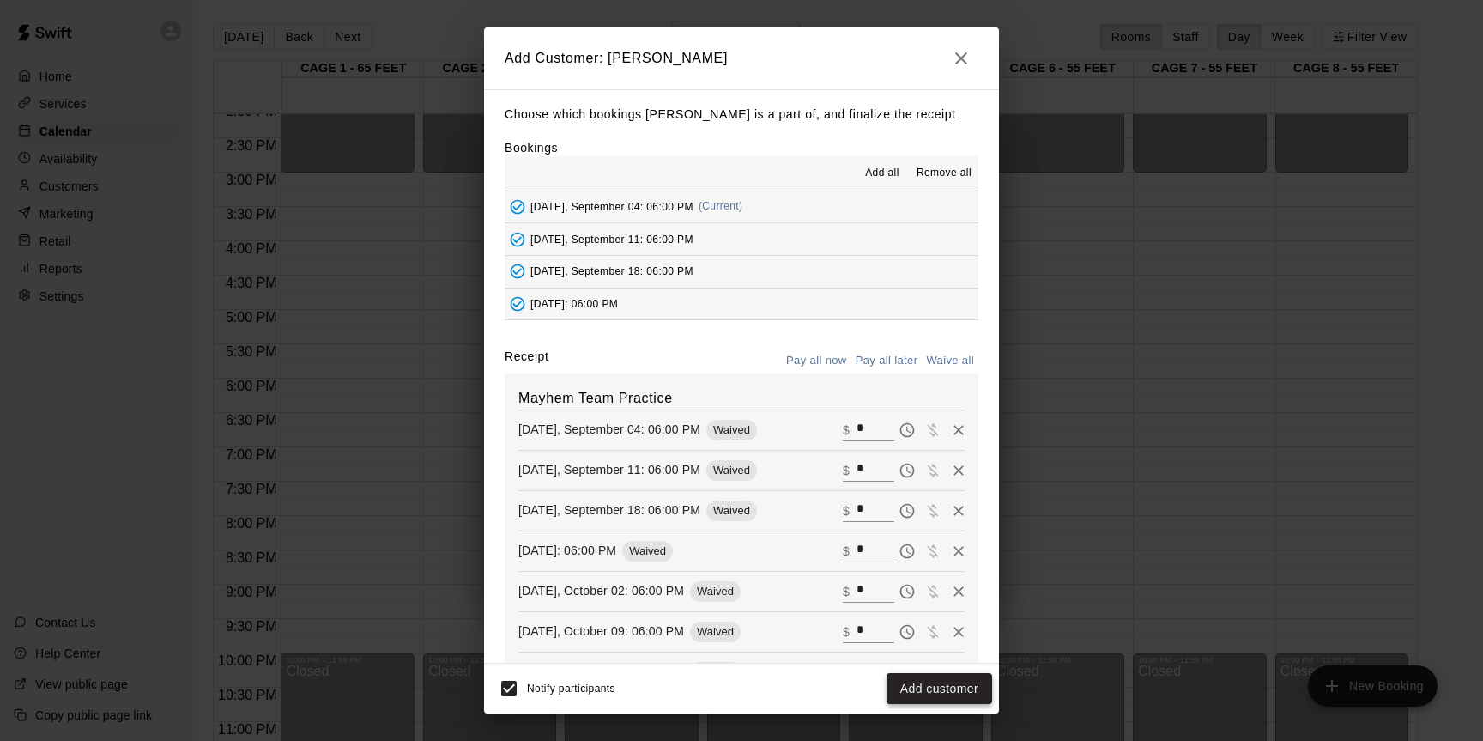
click at [910, 680] on button "Add customer" at bounding box center [939, 689] width 106 height 32
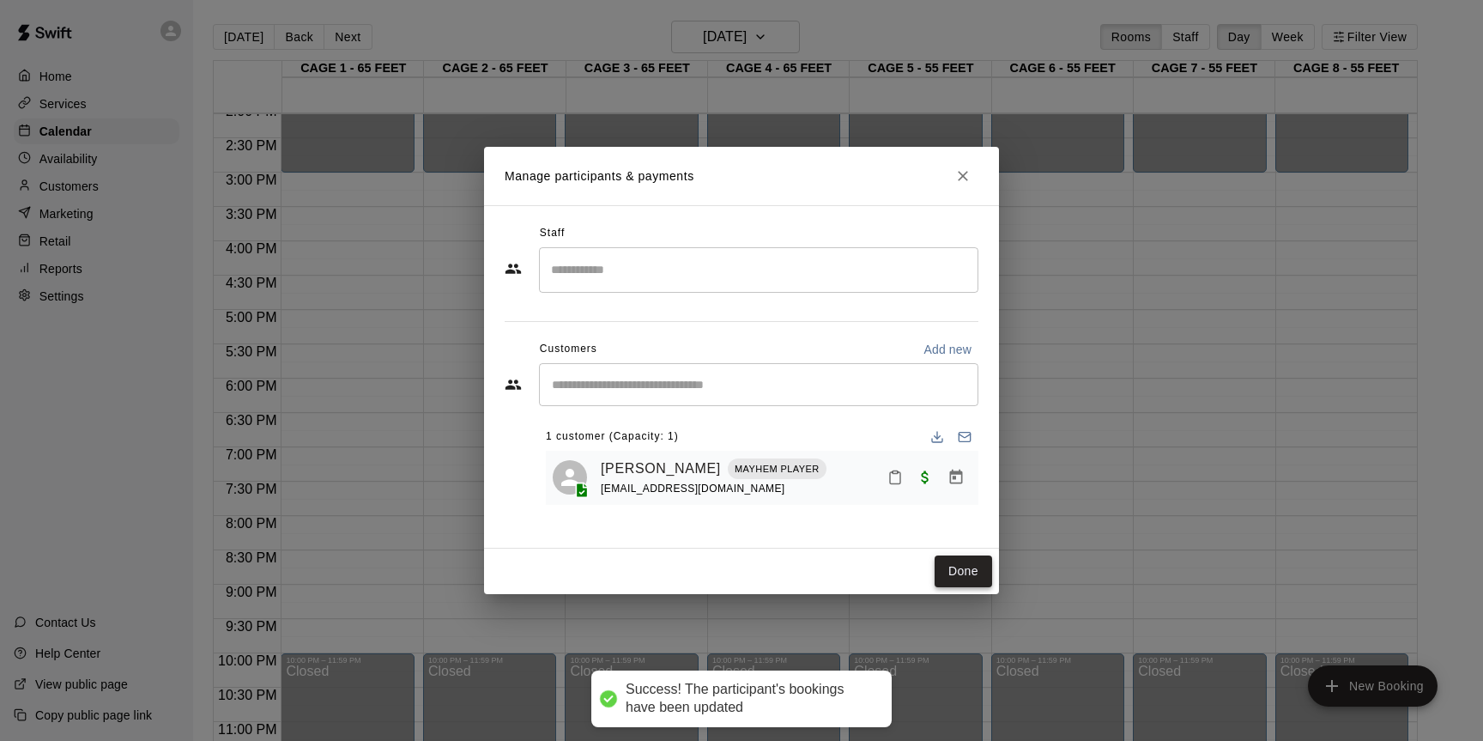
click at [952, 566] on button "Done" at bounding box center [962, 571] width 57 height 32
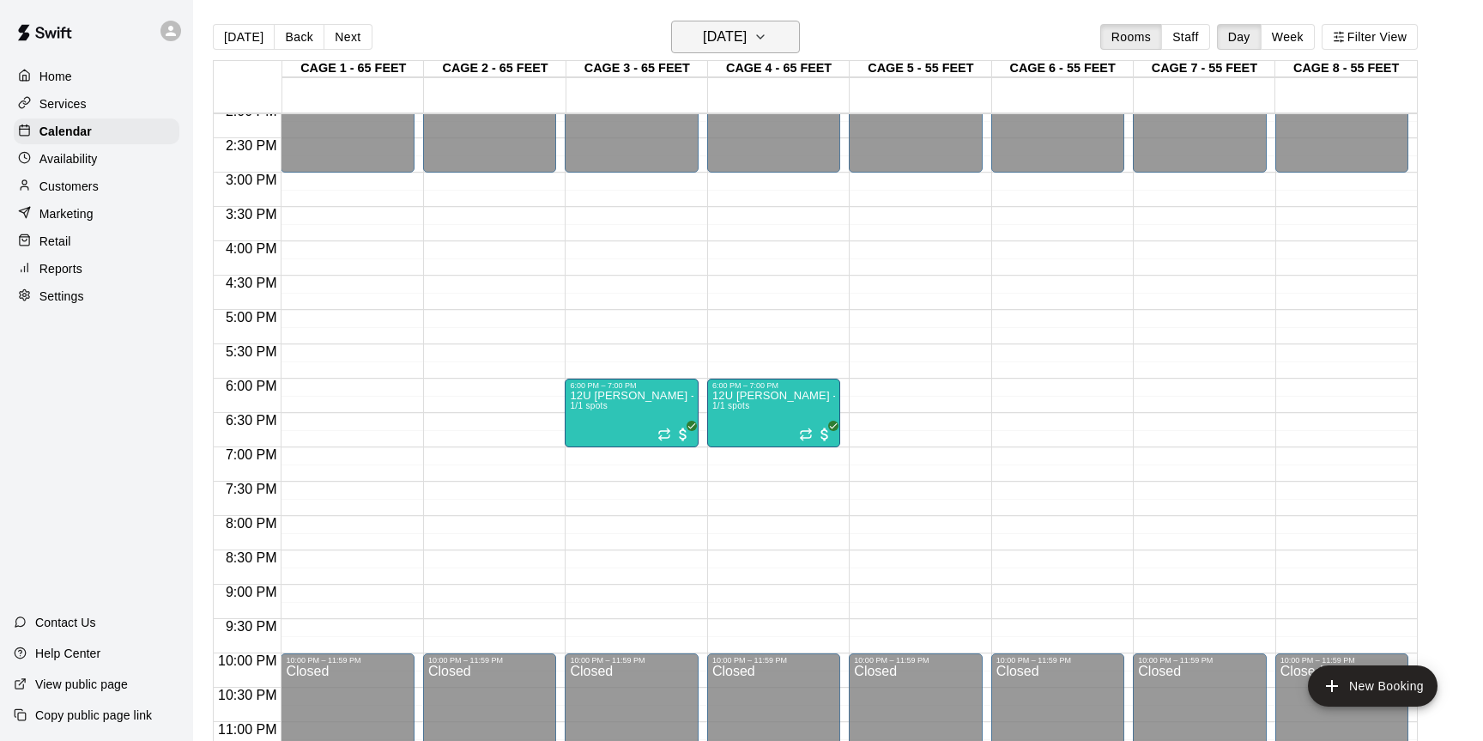
click at [747, 44] on h6 "Thursday Sep 04" at bounding box center [725, 37] width 44 height 24
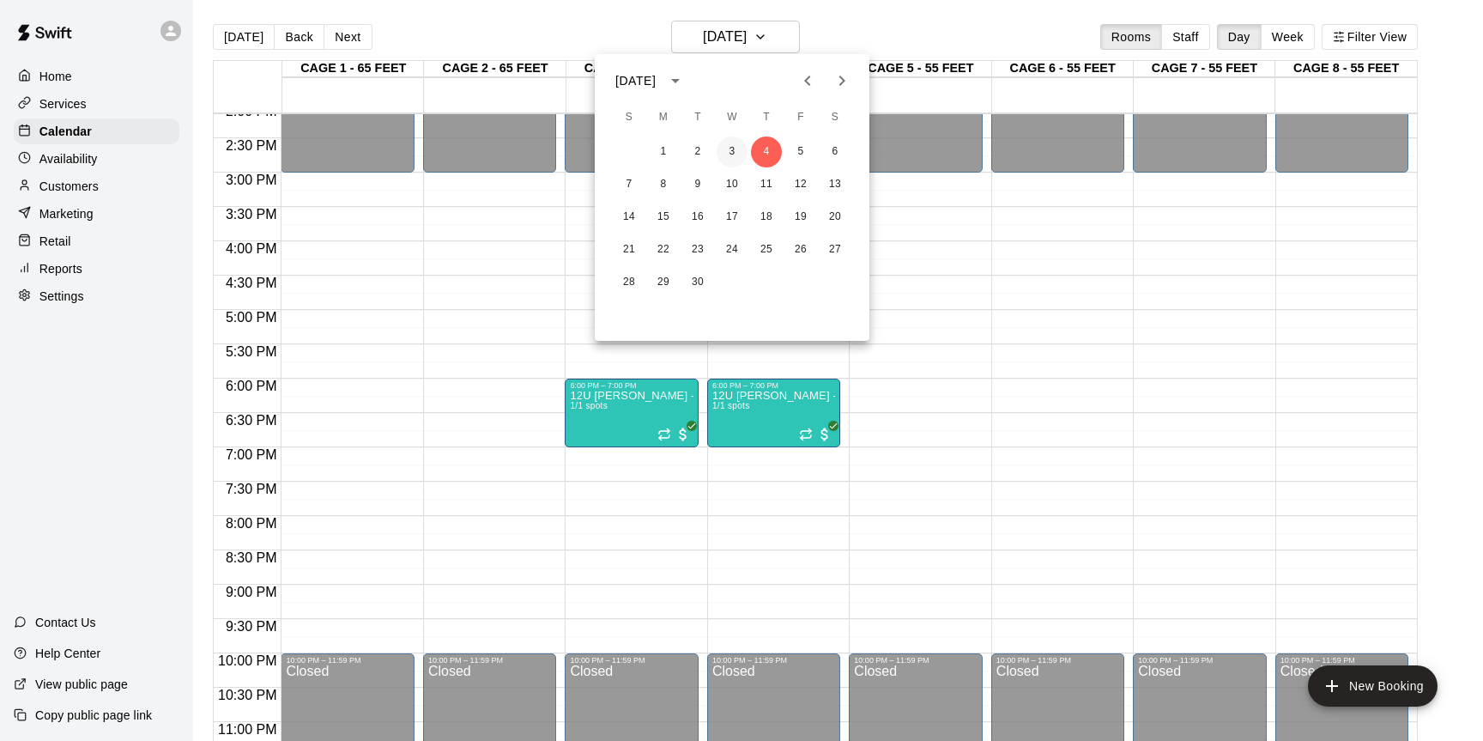
click at [735, 145] on button "3" at bounding box center [731, 151] width 31 height 31
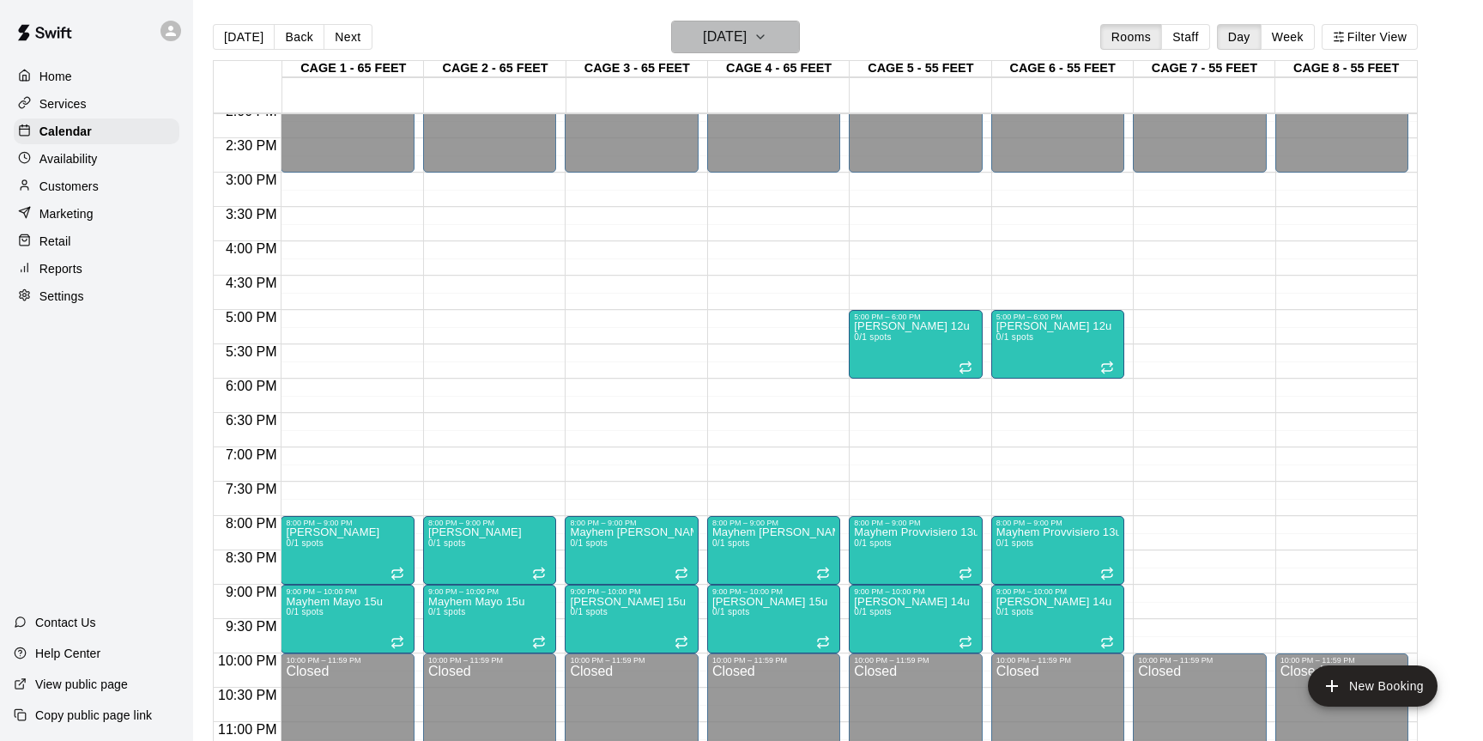
click at [738, 30] on h6 "Wednesday Sep 03" at bounding box center [725, 37] width 44 height 24
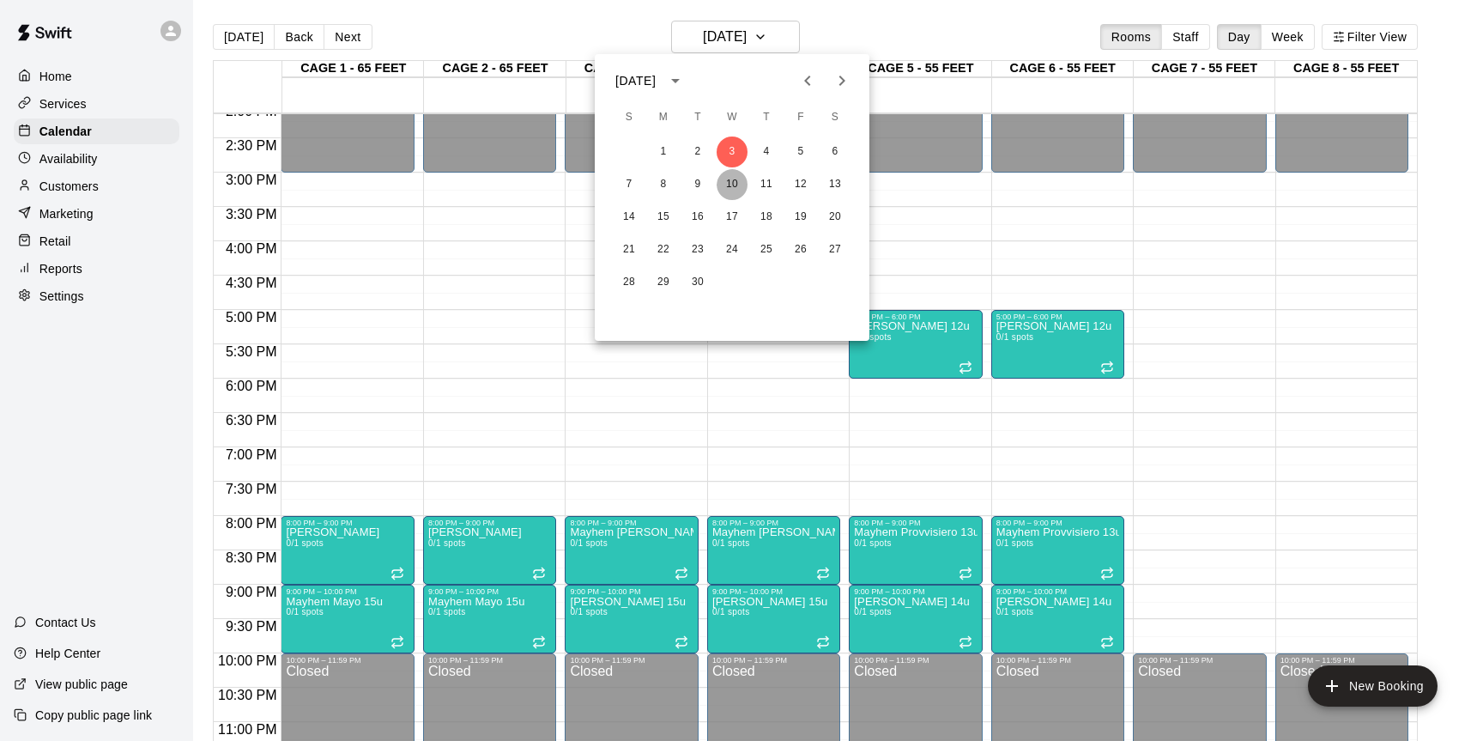
click at [729, 185] on button "10" at bounding box center [731, 184] width 31 height 31
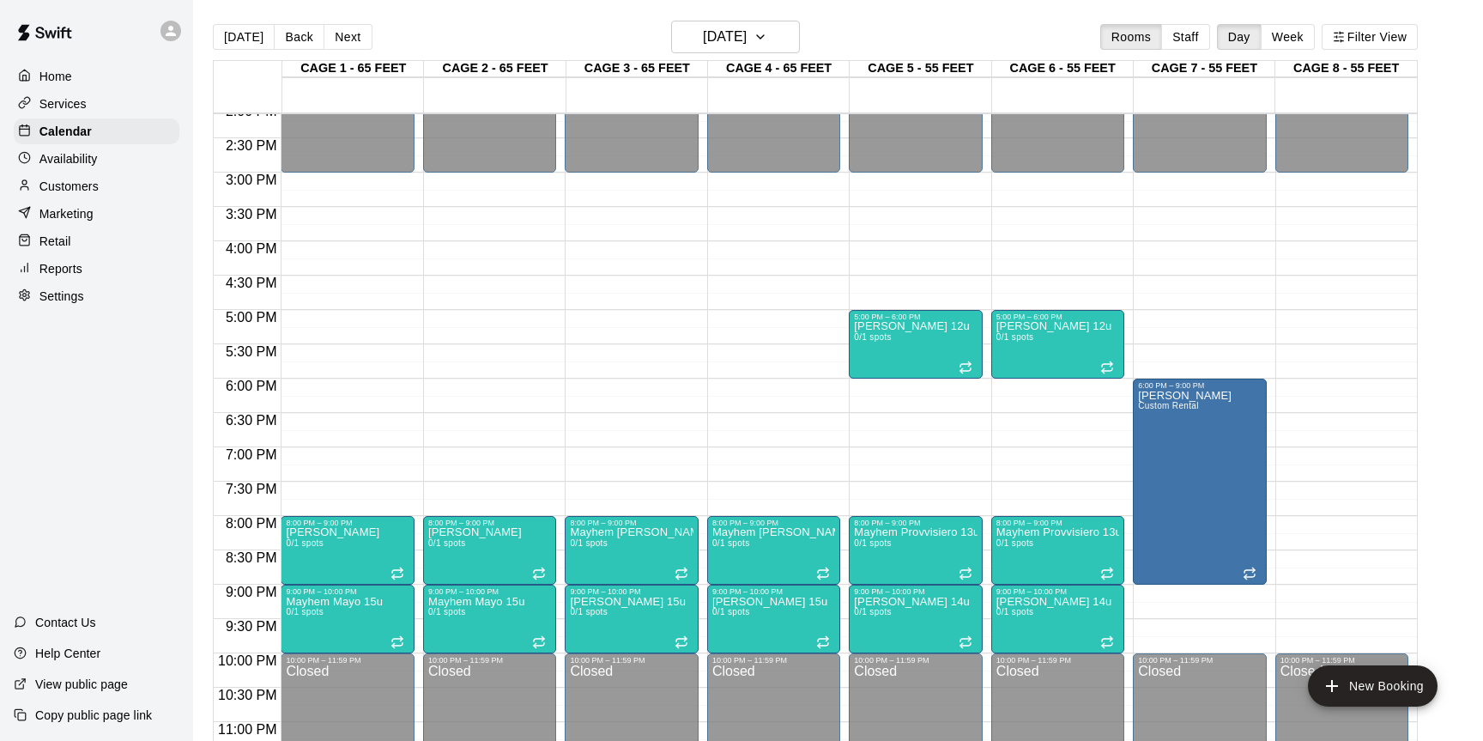
scroll to position [1002, 0]
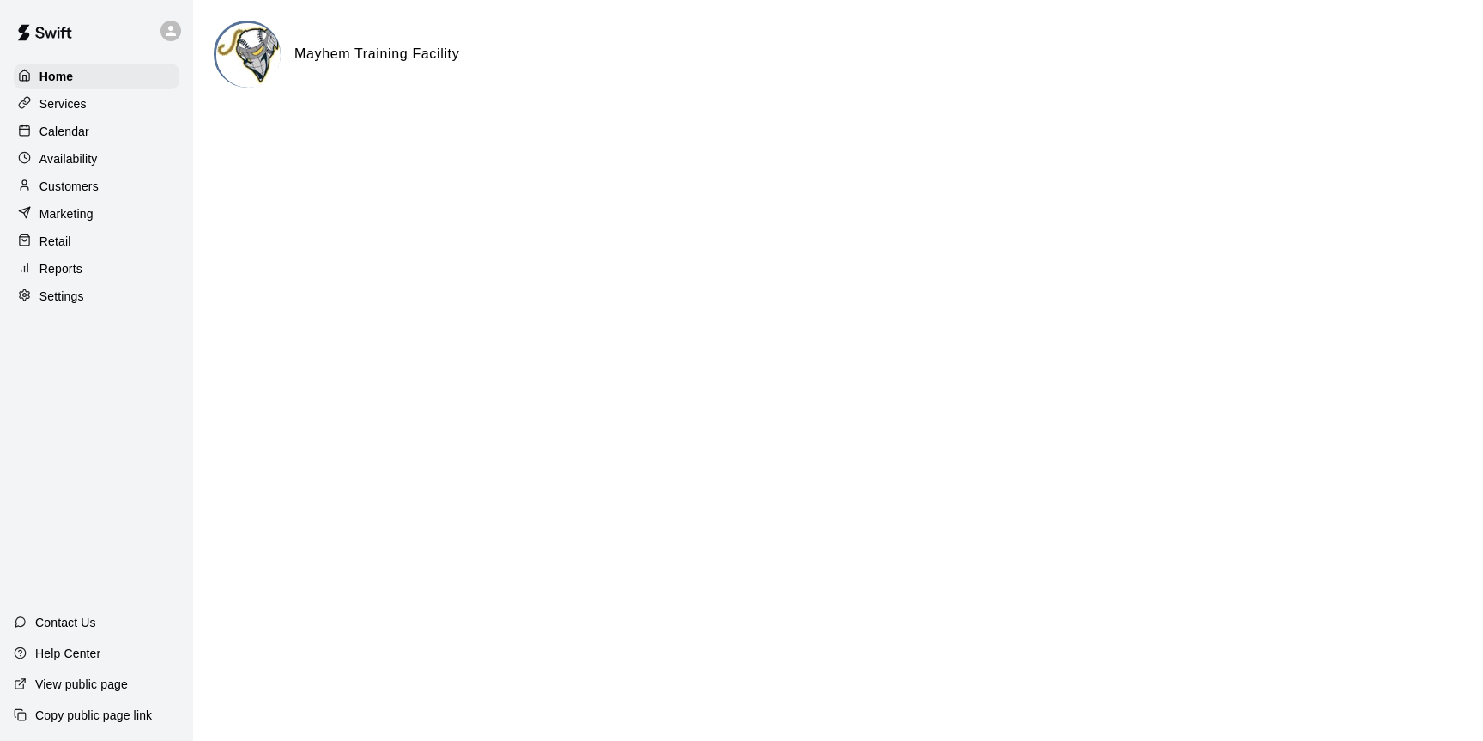
click at [77, 136] on p "Calendar" at bounding box center [64, 131] width 50 height 17
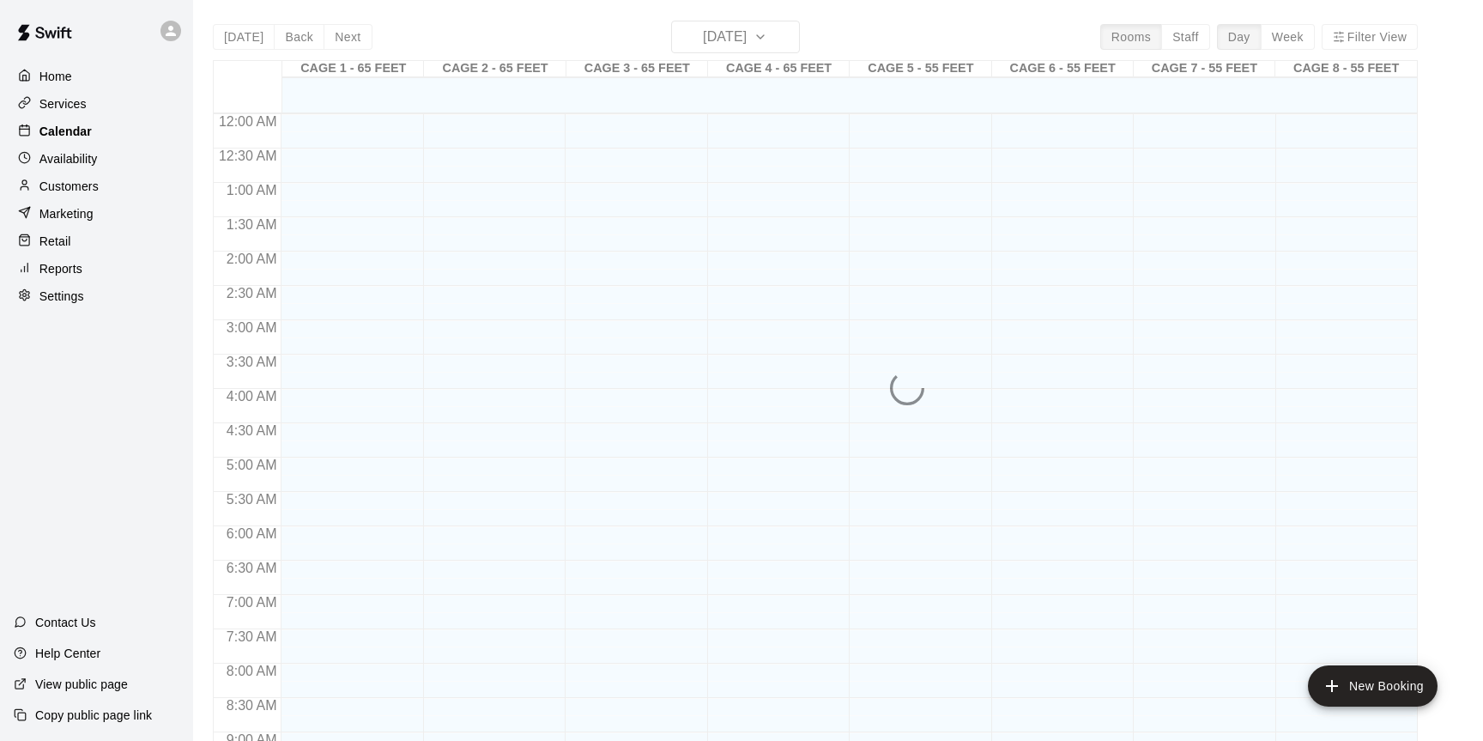
scroll to position [951, 0]
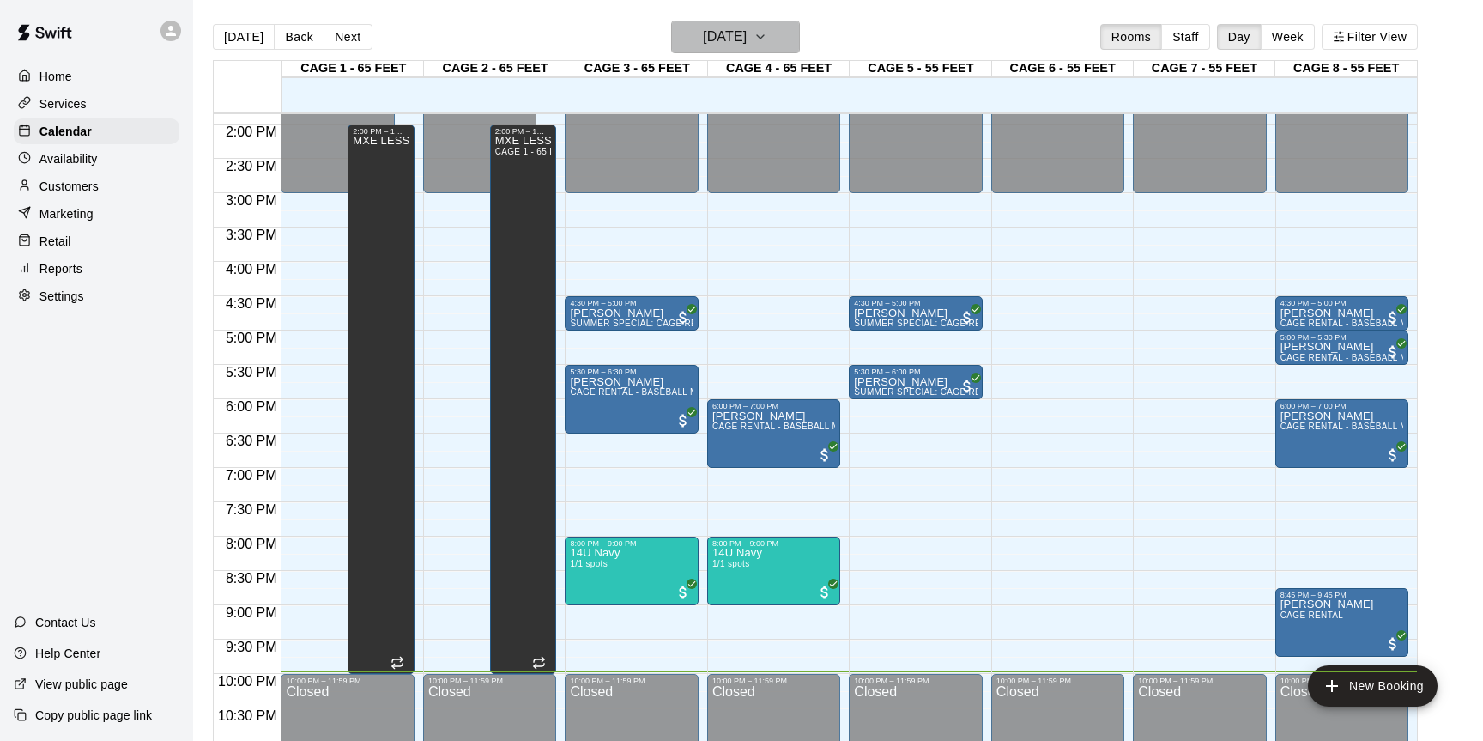
click at [742, 43] on h6 "[DATE]" at bounding box center [725, 37] width 44 height 24
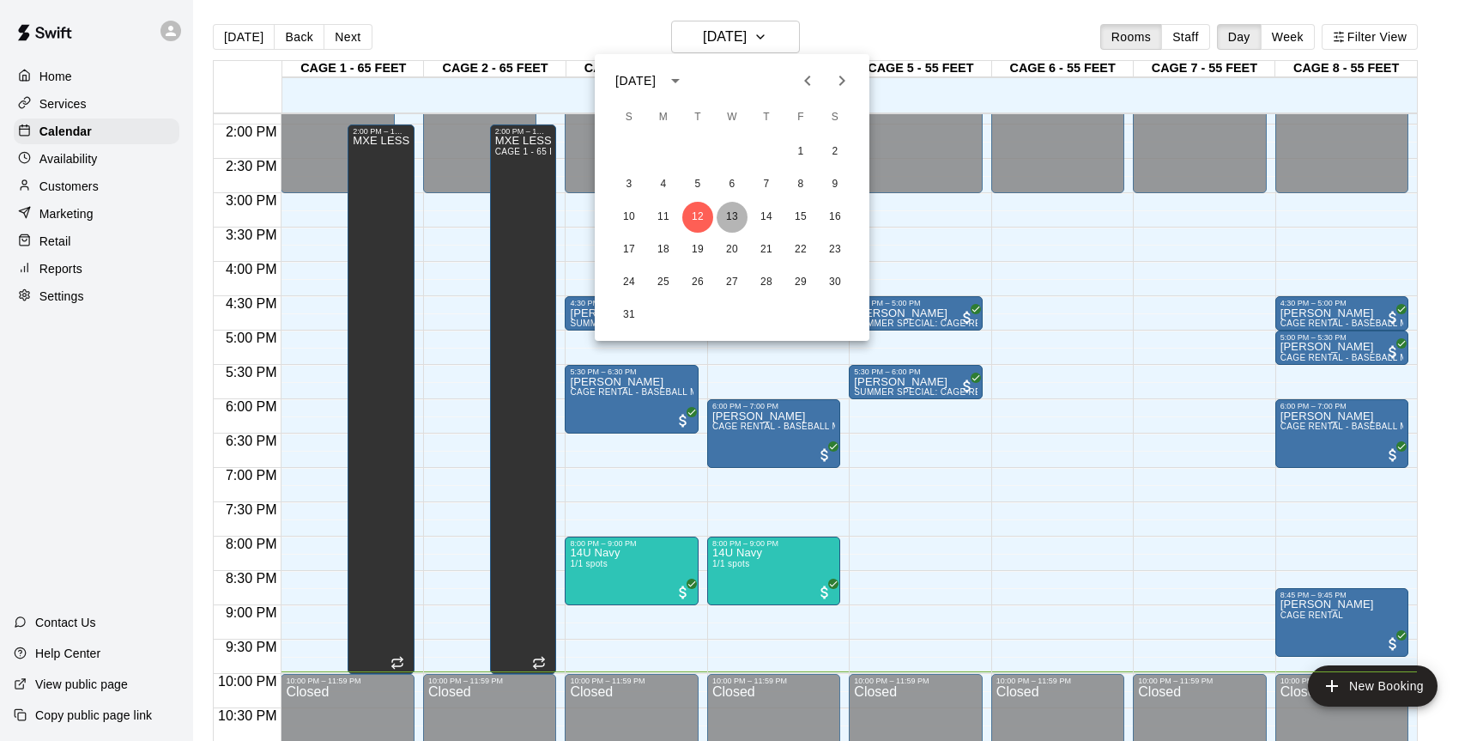
click at [728, 207] on button "13" at bounding box center [731, 217] width 31 height 31
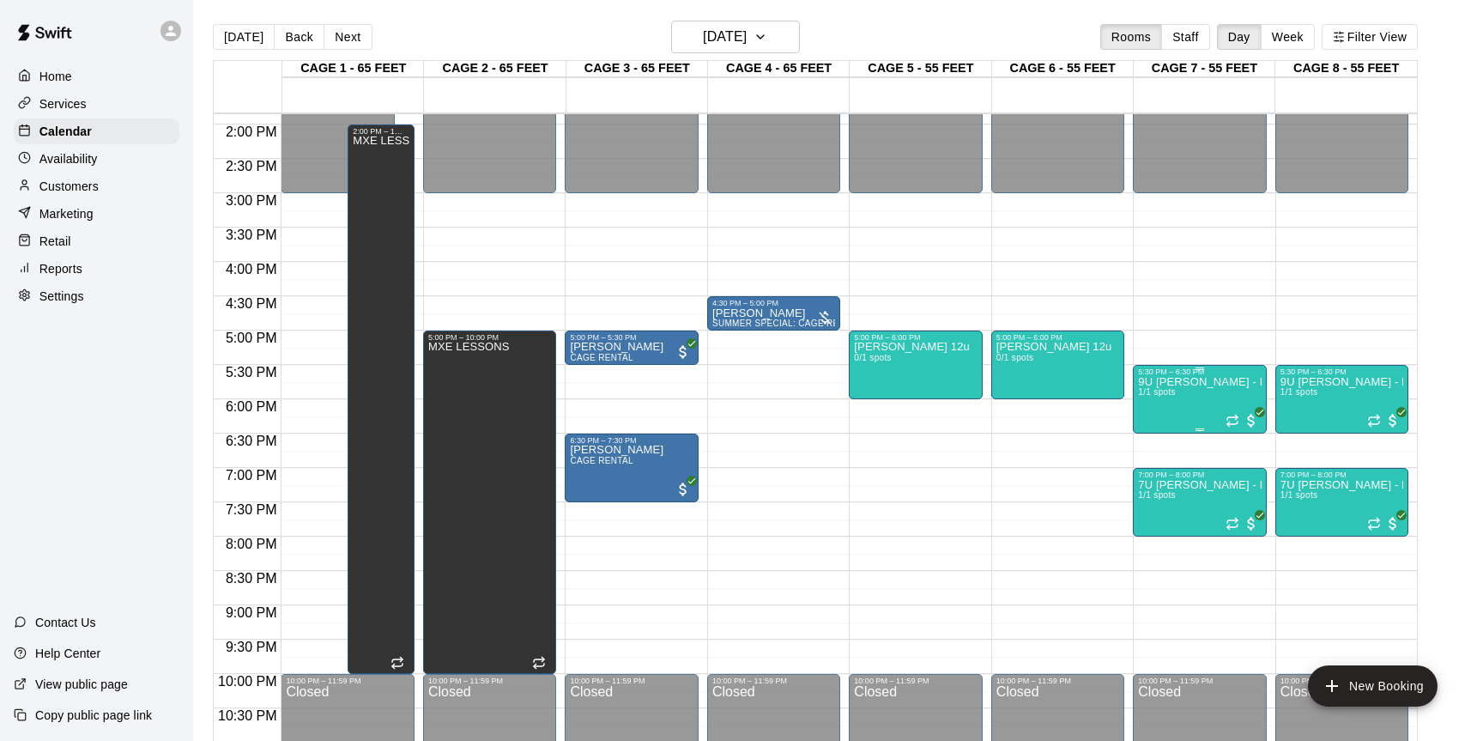
click at [1157, 405] on div "9U [PERSON_NAME] - Practice 1/1 spots" at bounding box center [1199, 746] width 123 height 741
click at [1146, 469] on icon "delete" at bounding box center [1155, 476] width 21 height 21
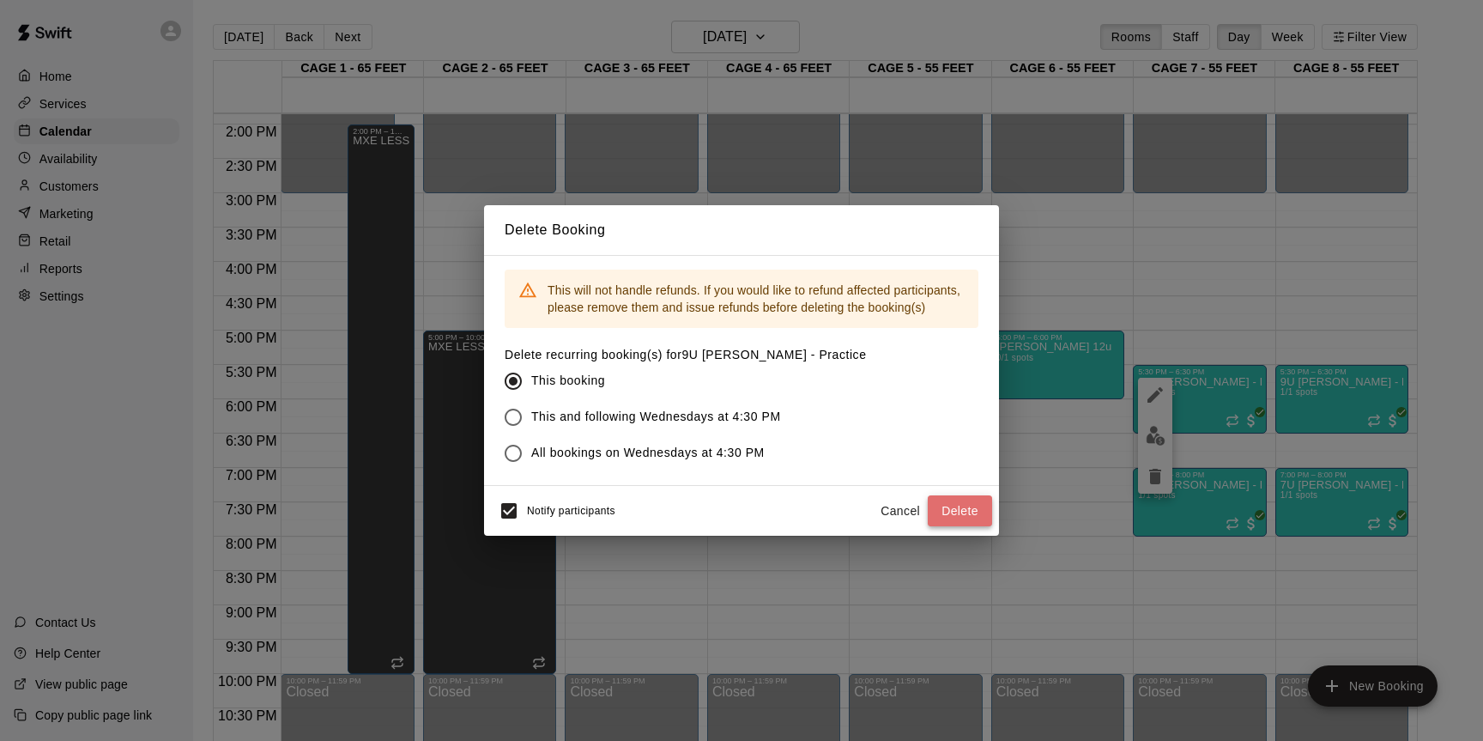
click at [954, 502] on button "Delete" at bounding box center [960, 511] width 64 height 32
